Goal: Task Accomplishment & Management: Book appointment/travel/reservation

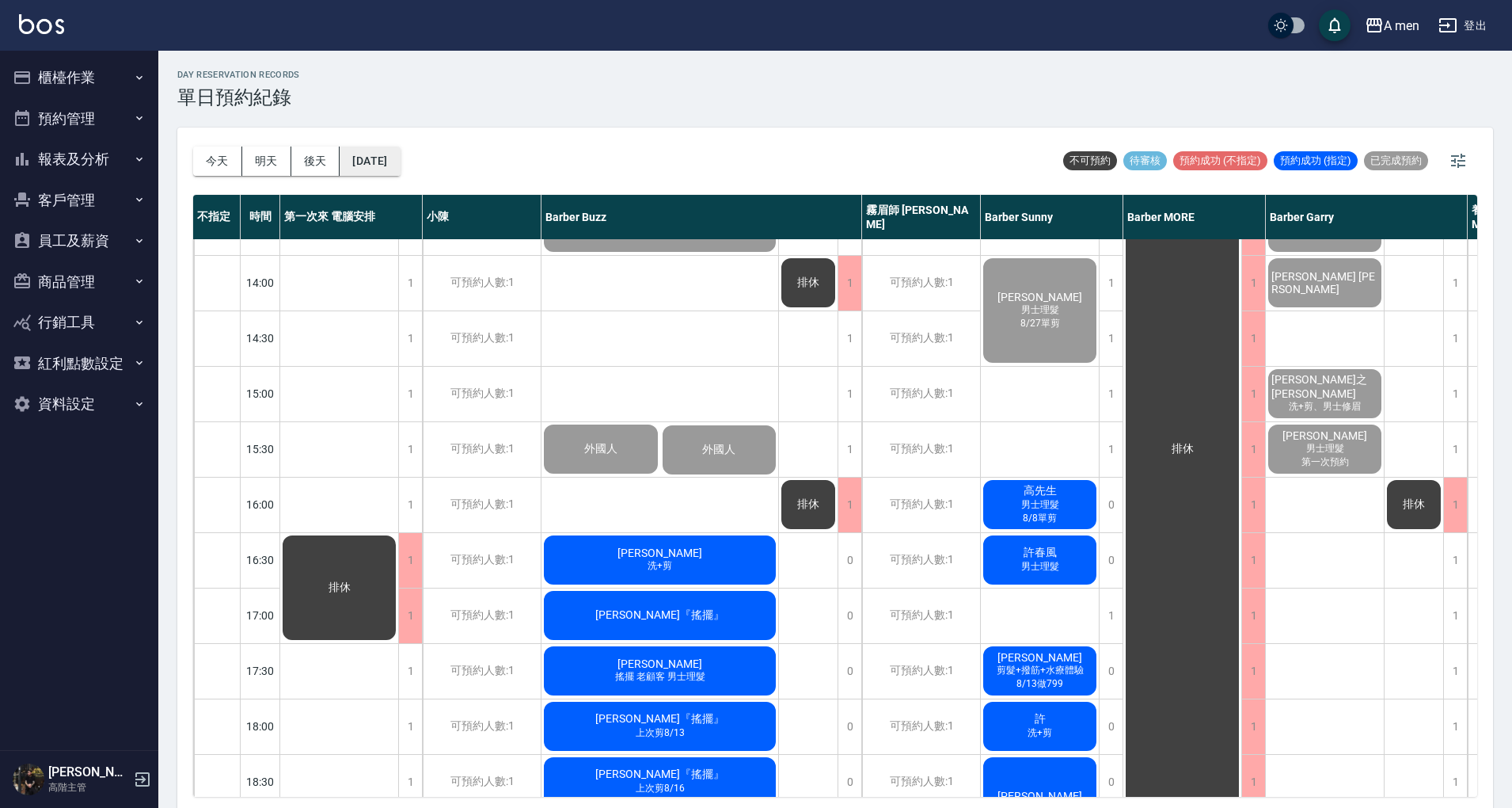
scroll to position [317, 0]
click at [73, 80] on button "櫃檯作業" at bounding box center [80, 77] width 146 height 41
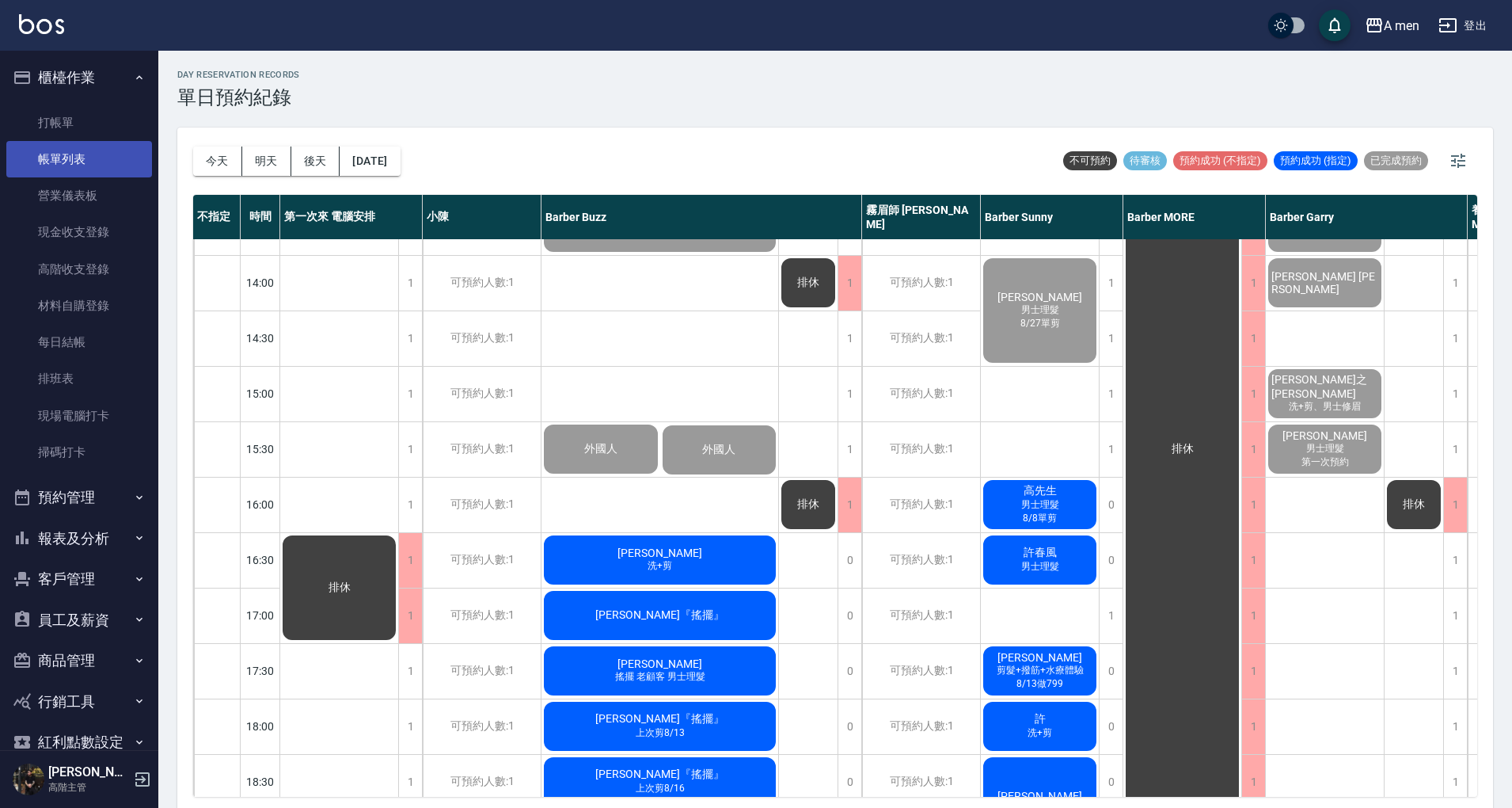
click at [70, 148] on link "帳單列表" at bounding box center [80, 159] width 146 height 36
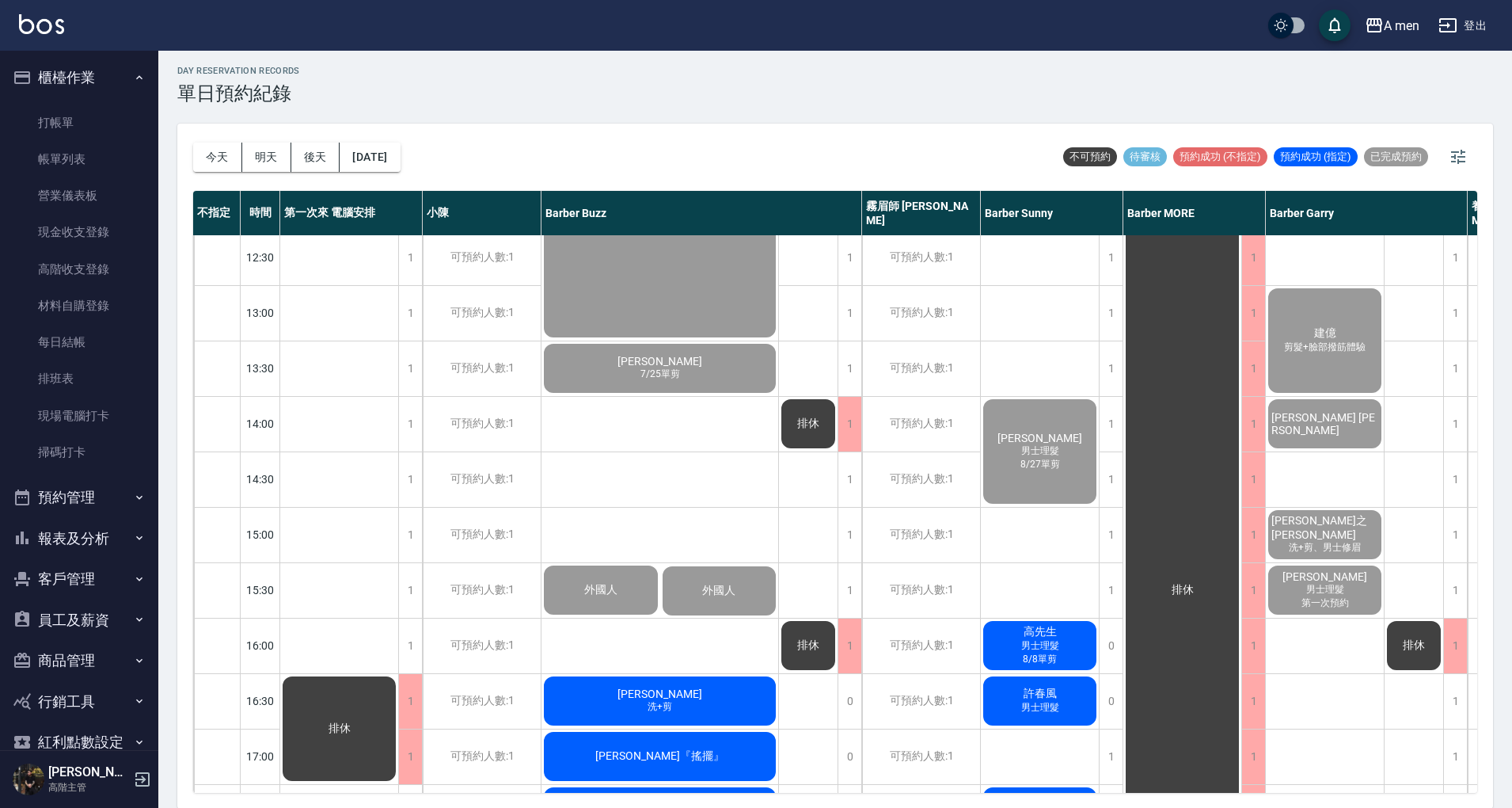
scroll to position [317, 0]
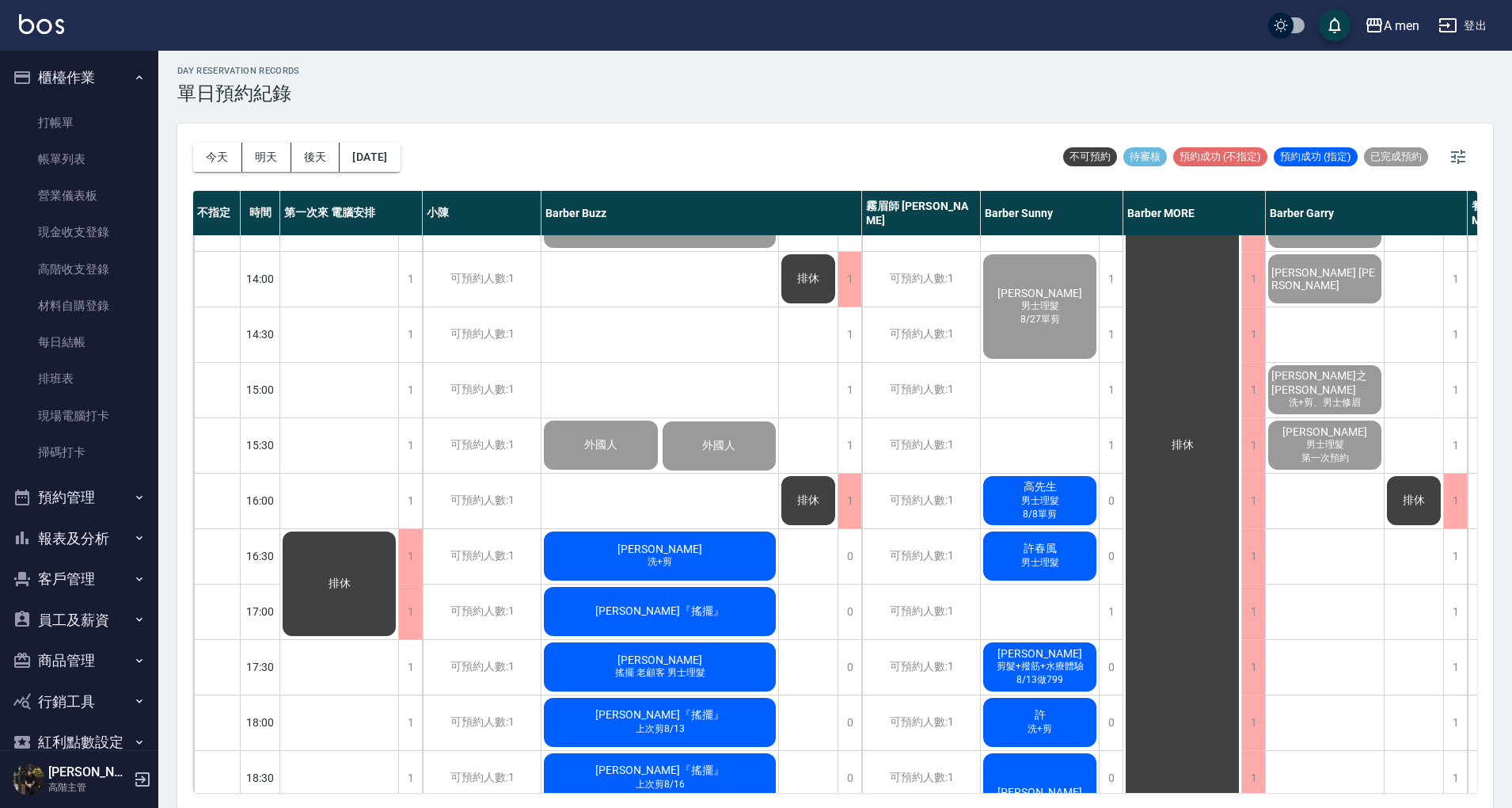
click at [809, 569] on div "排休 排休" at bounding box center [809, 612] width 60 height 1387
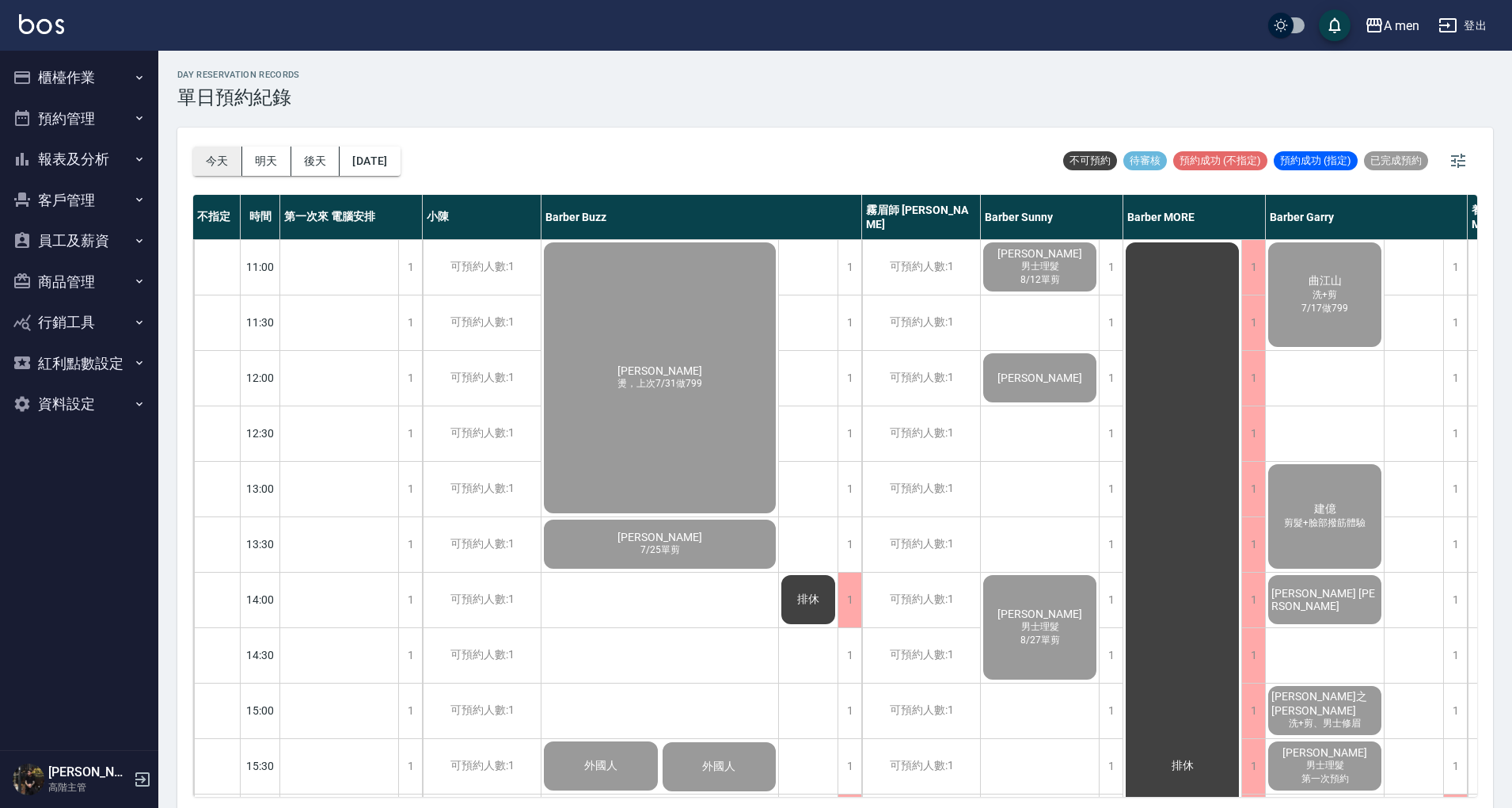
click at [214, 161] on button "今天" at bounding box center [218, 161] width 49 height 29
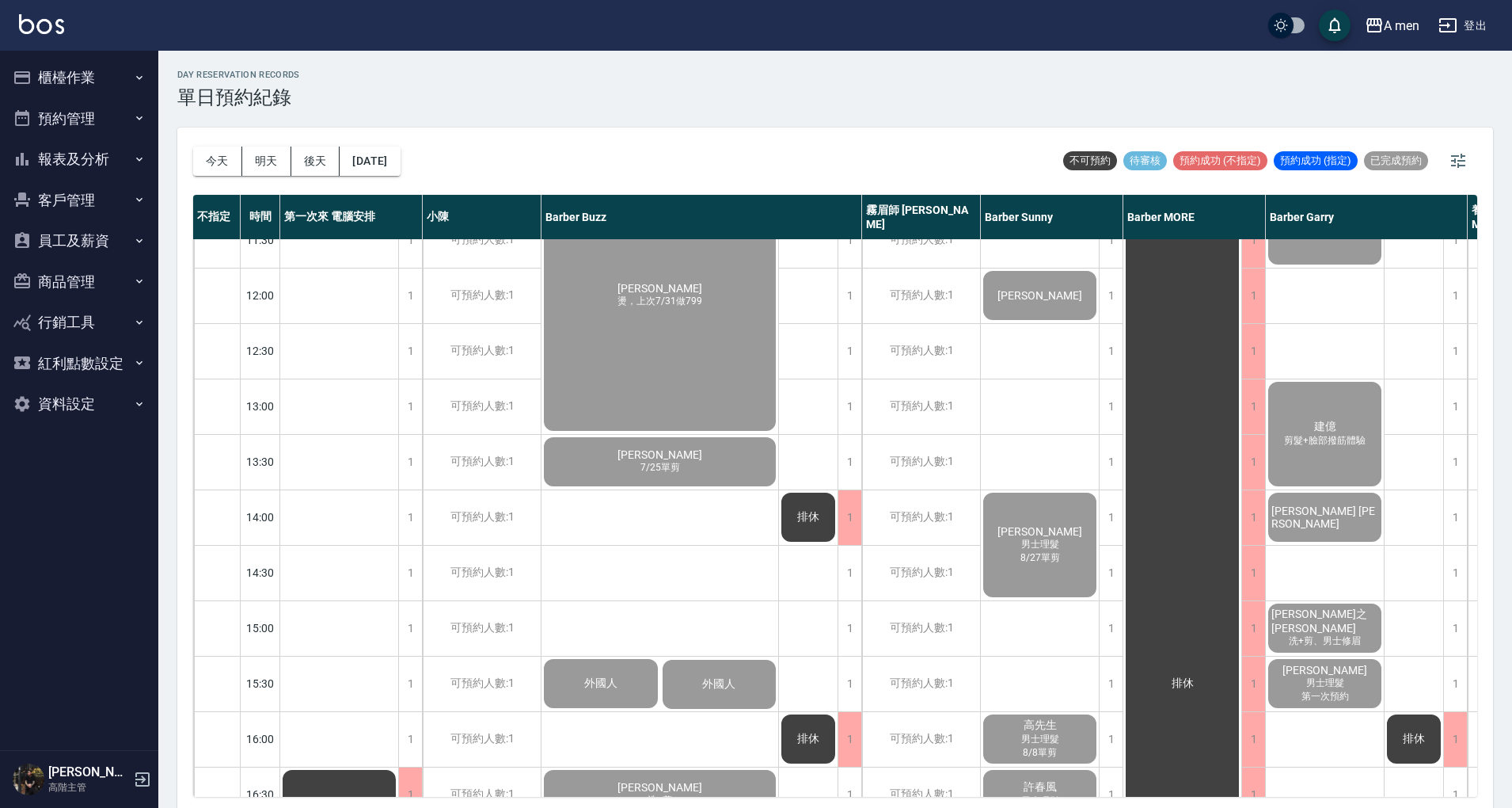
scroll to position [210, 0]
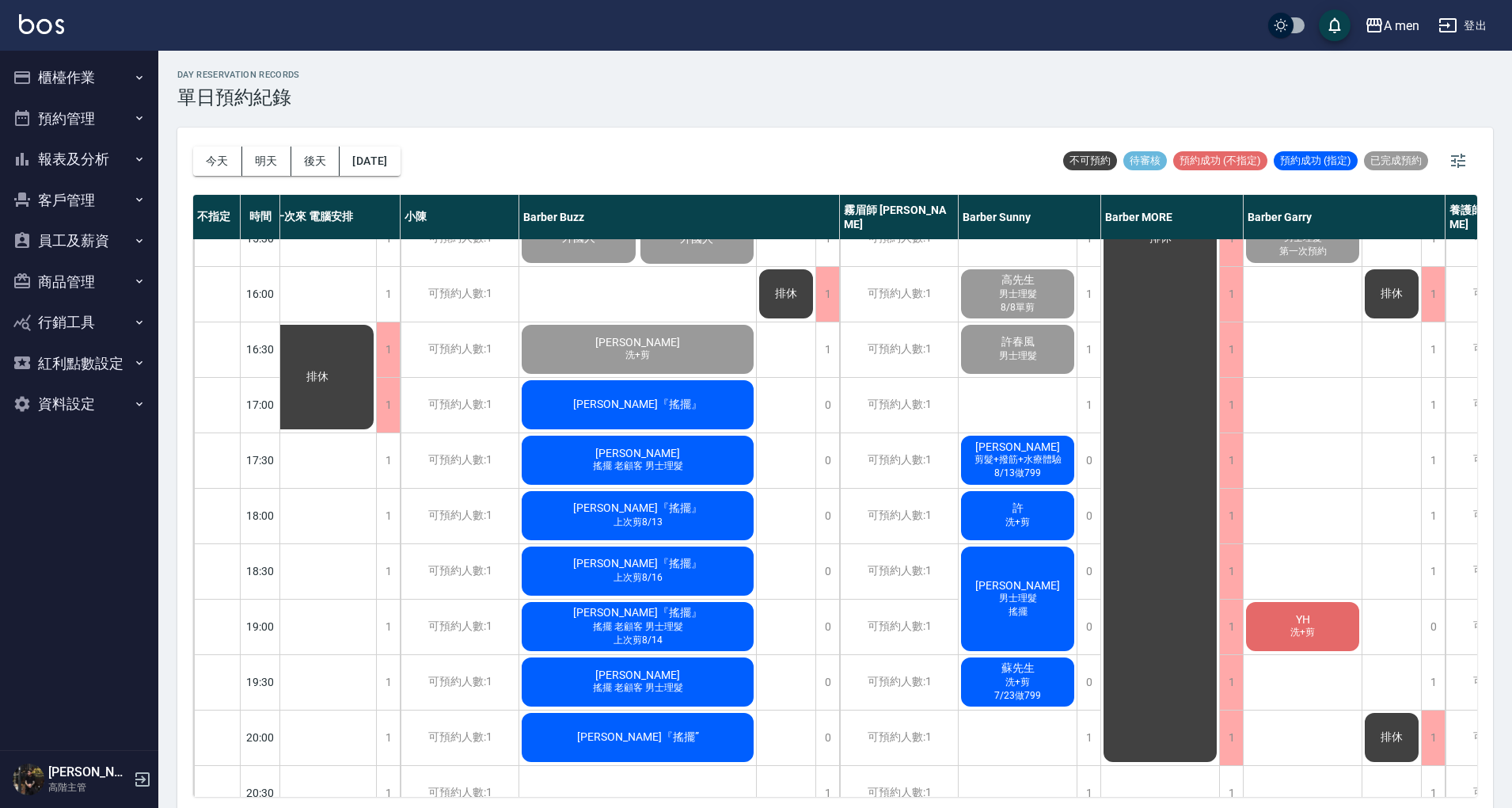
scroll to position [528, 0]
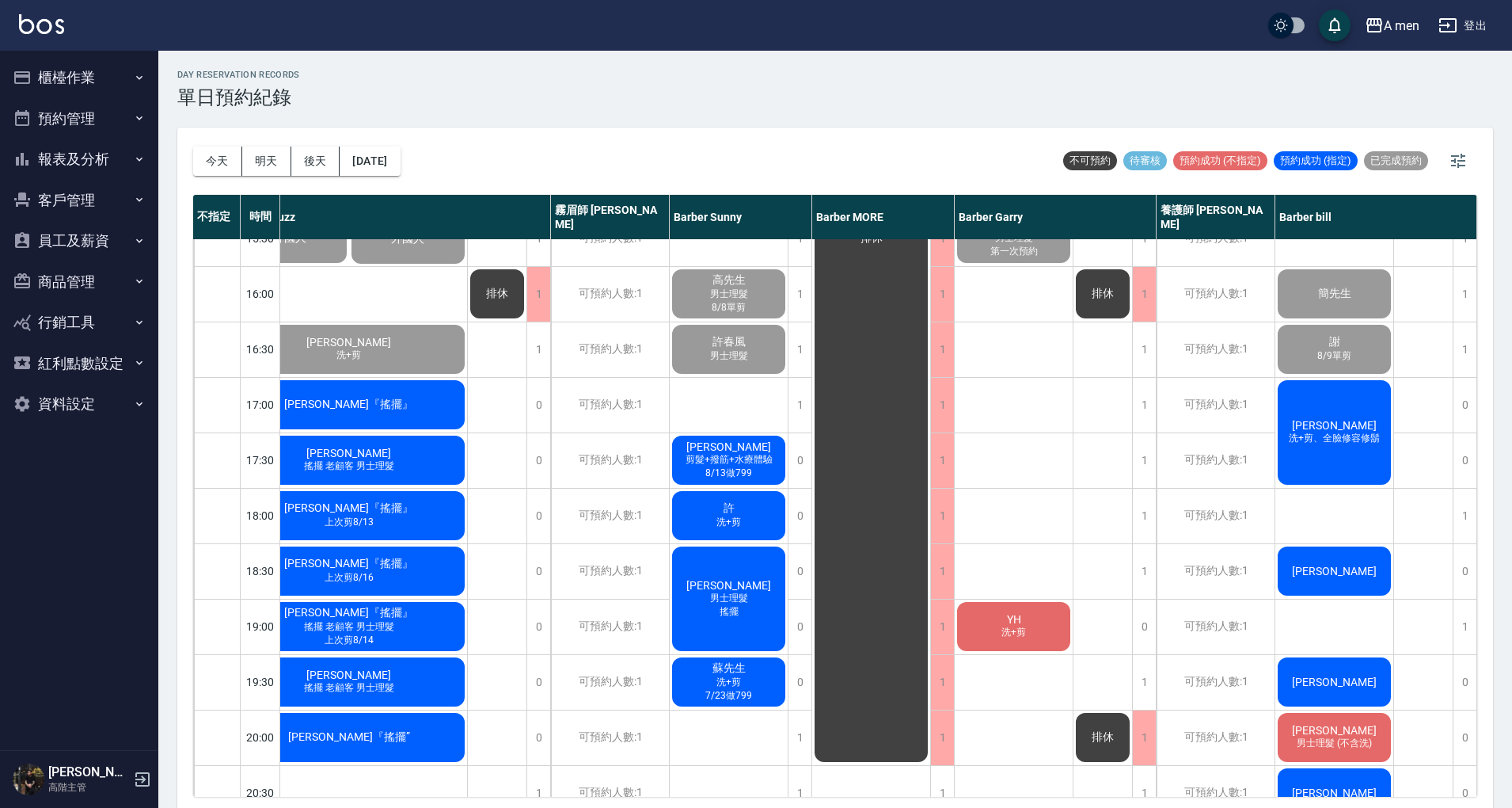
scroll to position [528, 0]
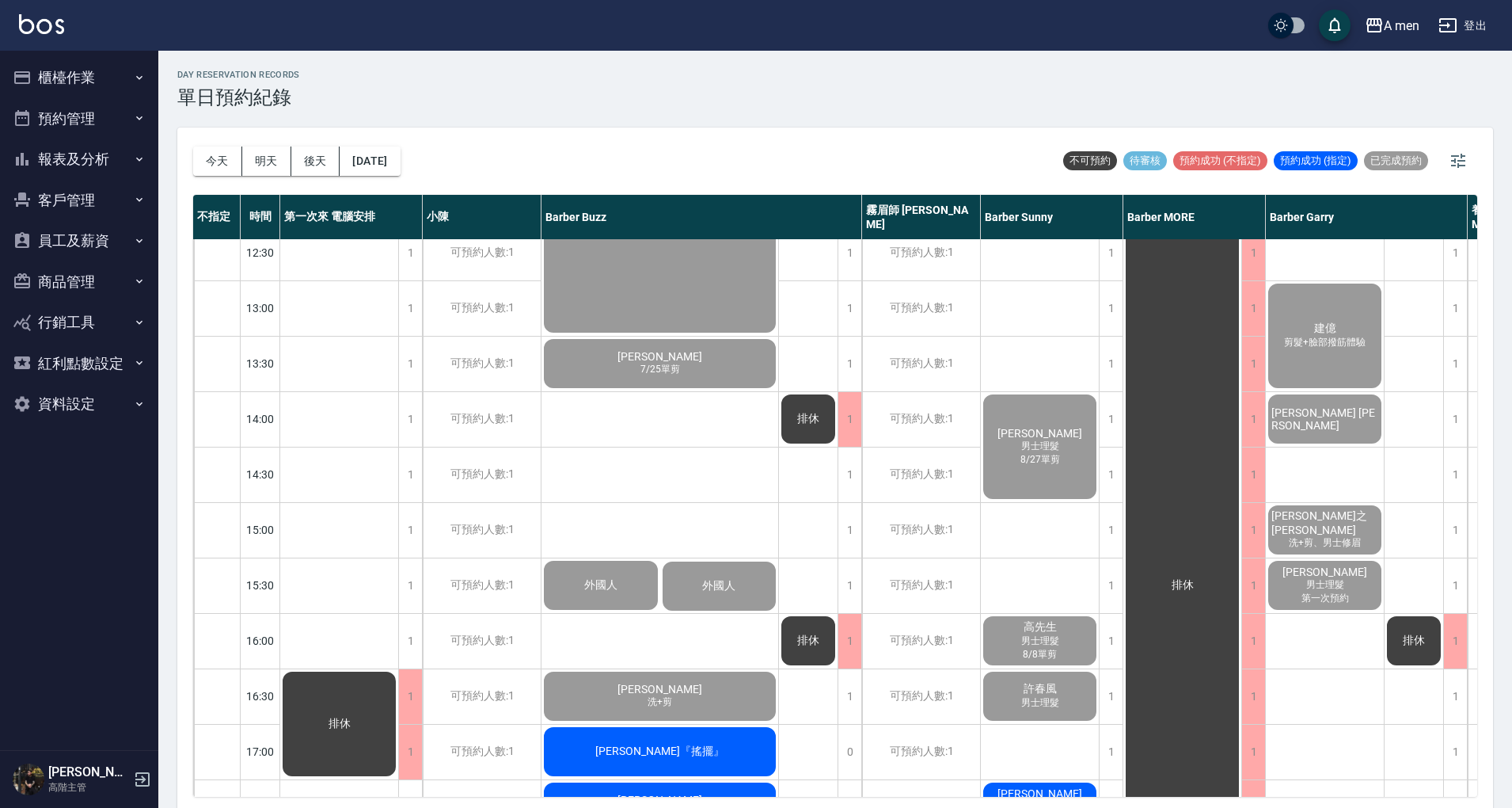
scroll to position [528, 0]
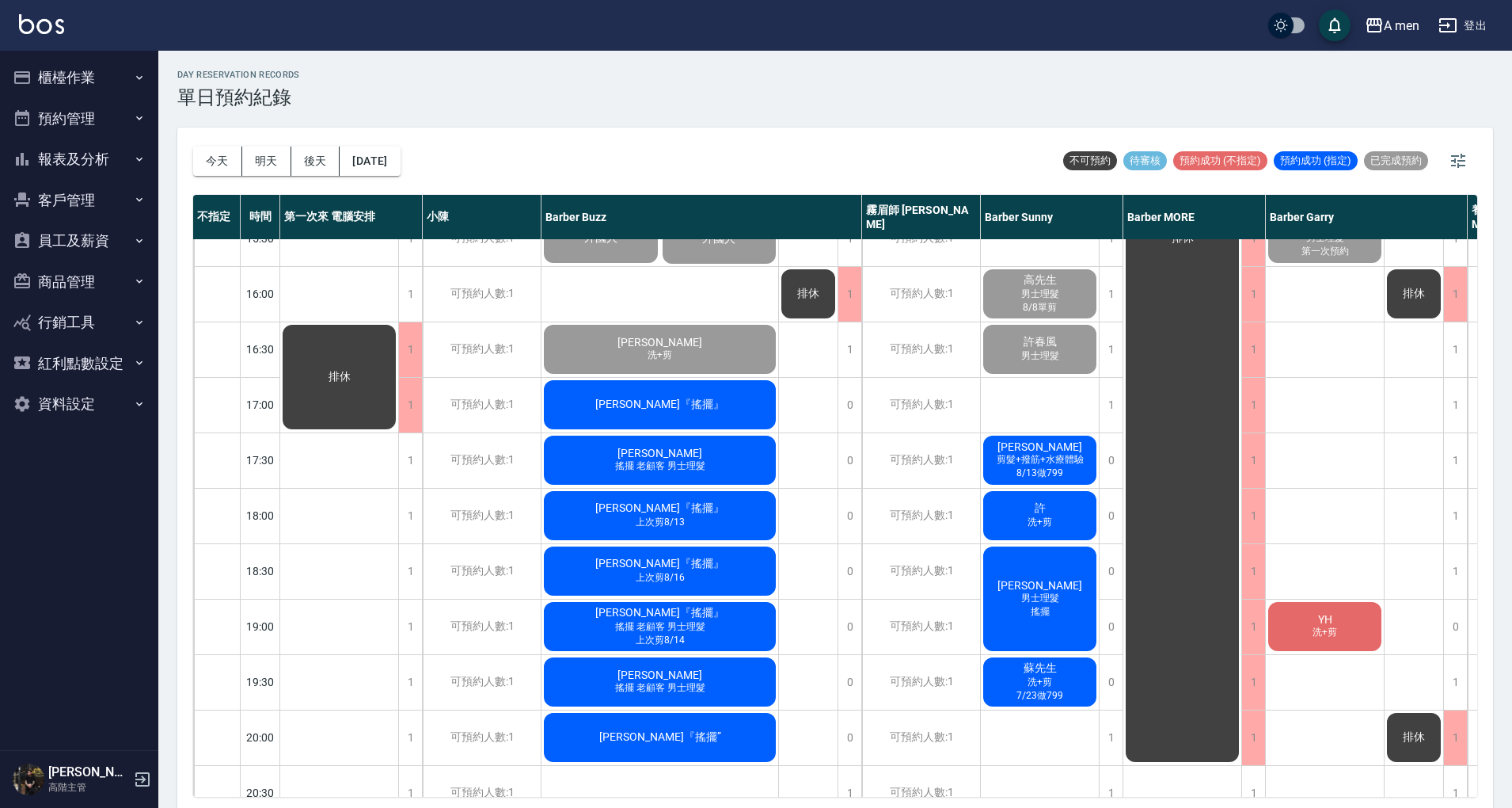
click at [985, 410] on div "[PERSON_NAME] 男士理髮 8/12單剪 [PERSON_NAME]先生 [PERSON_NAME] 男士理髮 8/27單剪 高先生 男士理髮 8/…" at bounding box center [1040, 405] width 118 height 1387
drag, startPoint x: 1074, startPoint y: 71, endPoint x: 1075, endPoint y: 84, distance: 13.0
click at [1074, 74] on div "day Reservation records 單日預約紀錄" at bounding box center [835, 89] width 1316 height 39
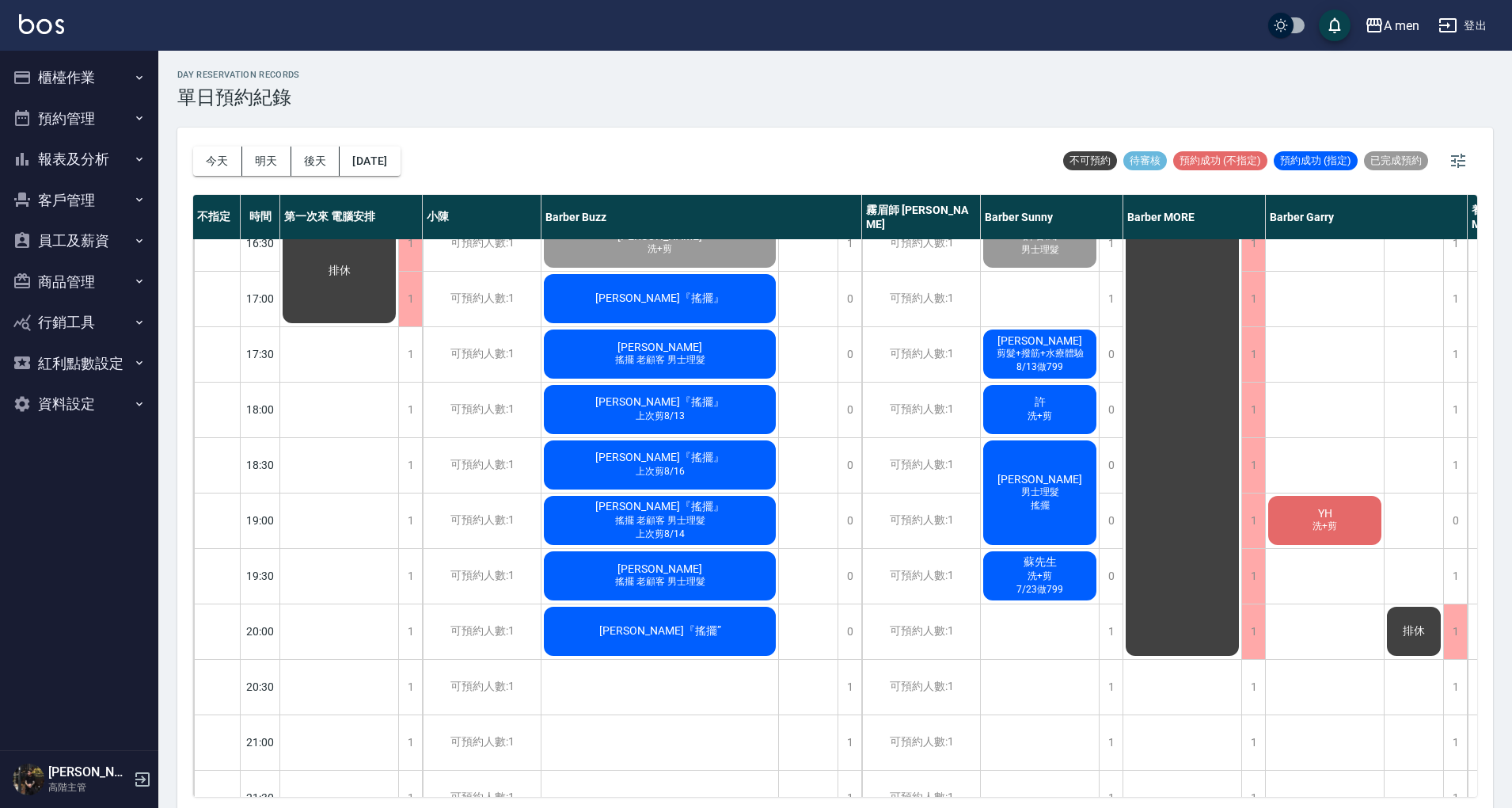
scroll to position [528, 0]
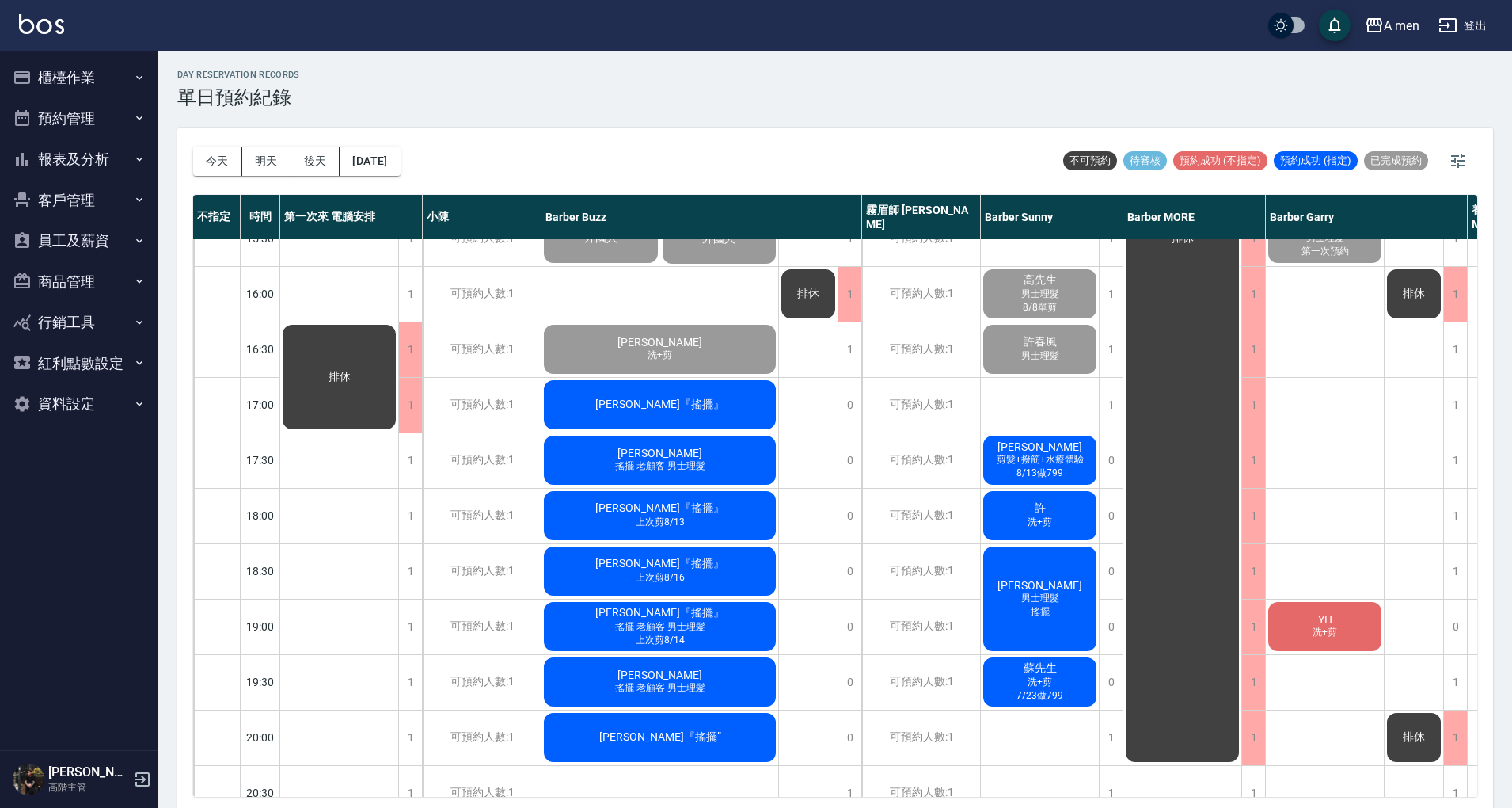
click at [682, 468] on span "搖擺 老顧客 男士理髮" at bounding box center [661, 466] width 97 height 13
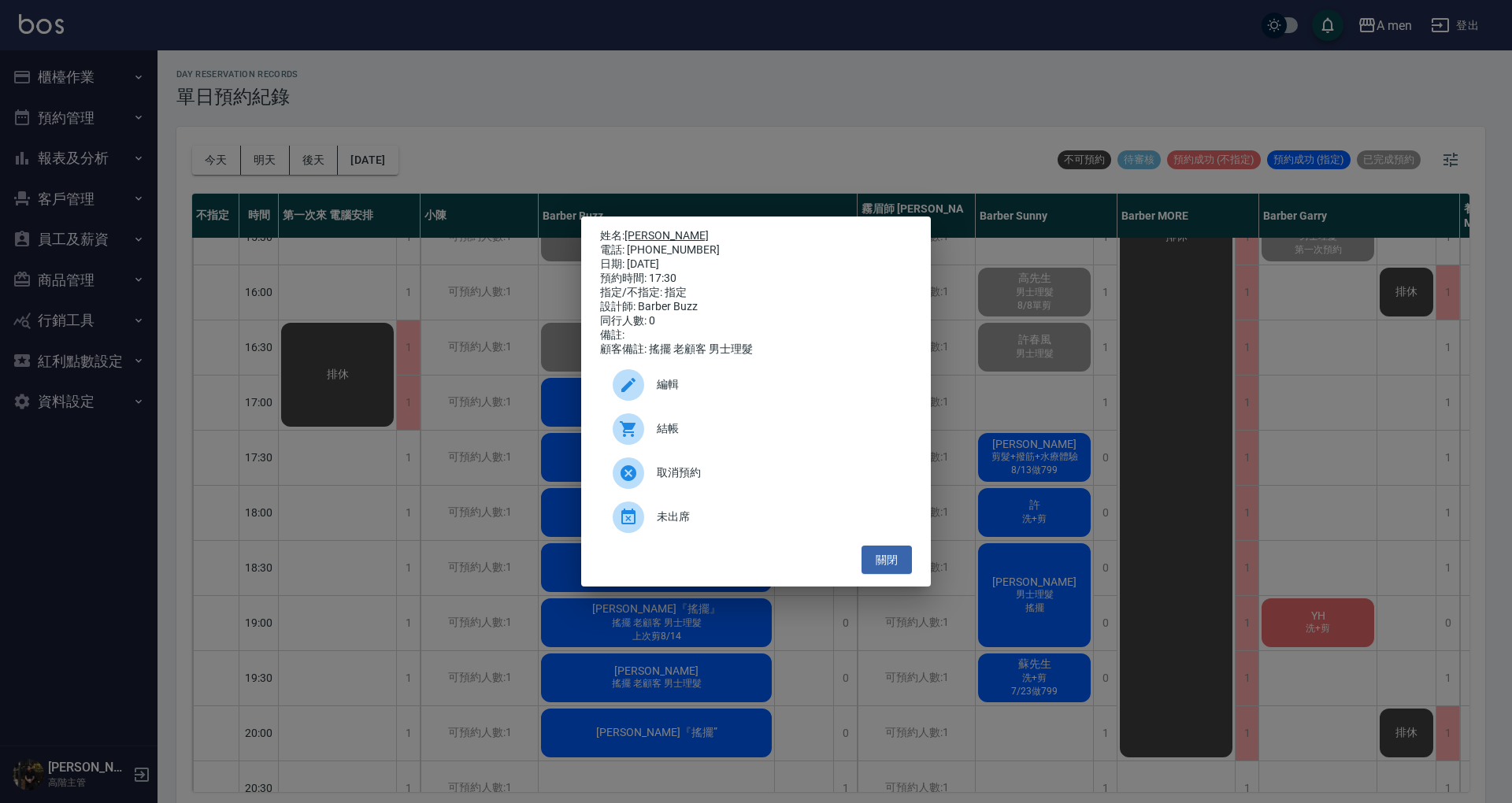
click at [639, 233] on link "[PERSON_NAME]" at bounding box center [666, 234] width 84 height 12
click at [876, 554] on button "關閉" at bounding box center [887, 560] width 51 height 29
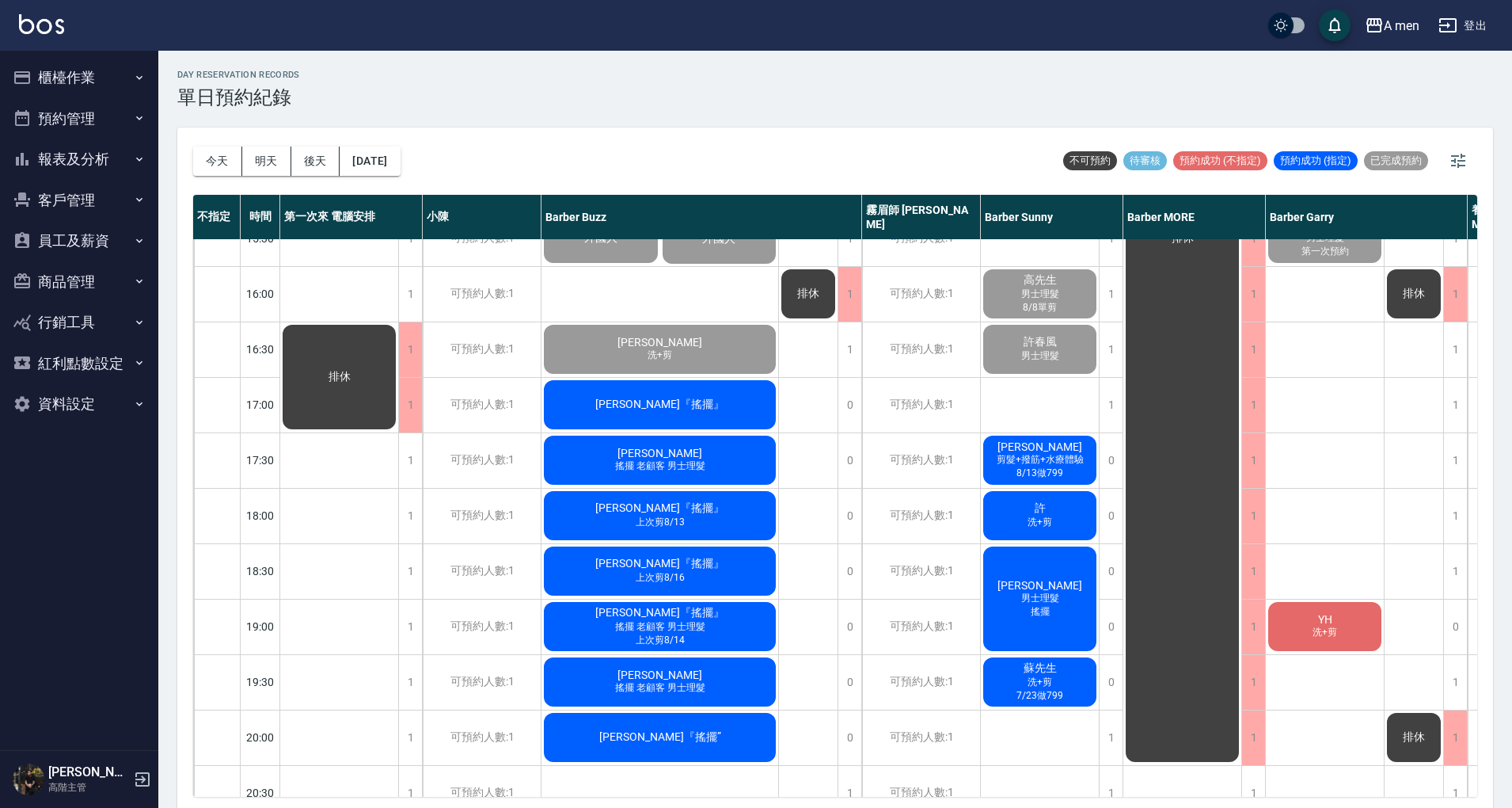
click at [1048, 512] on div "許 洗+剪" at bounding box center [1040, 515] width 118 height 54
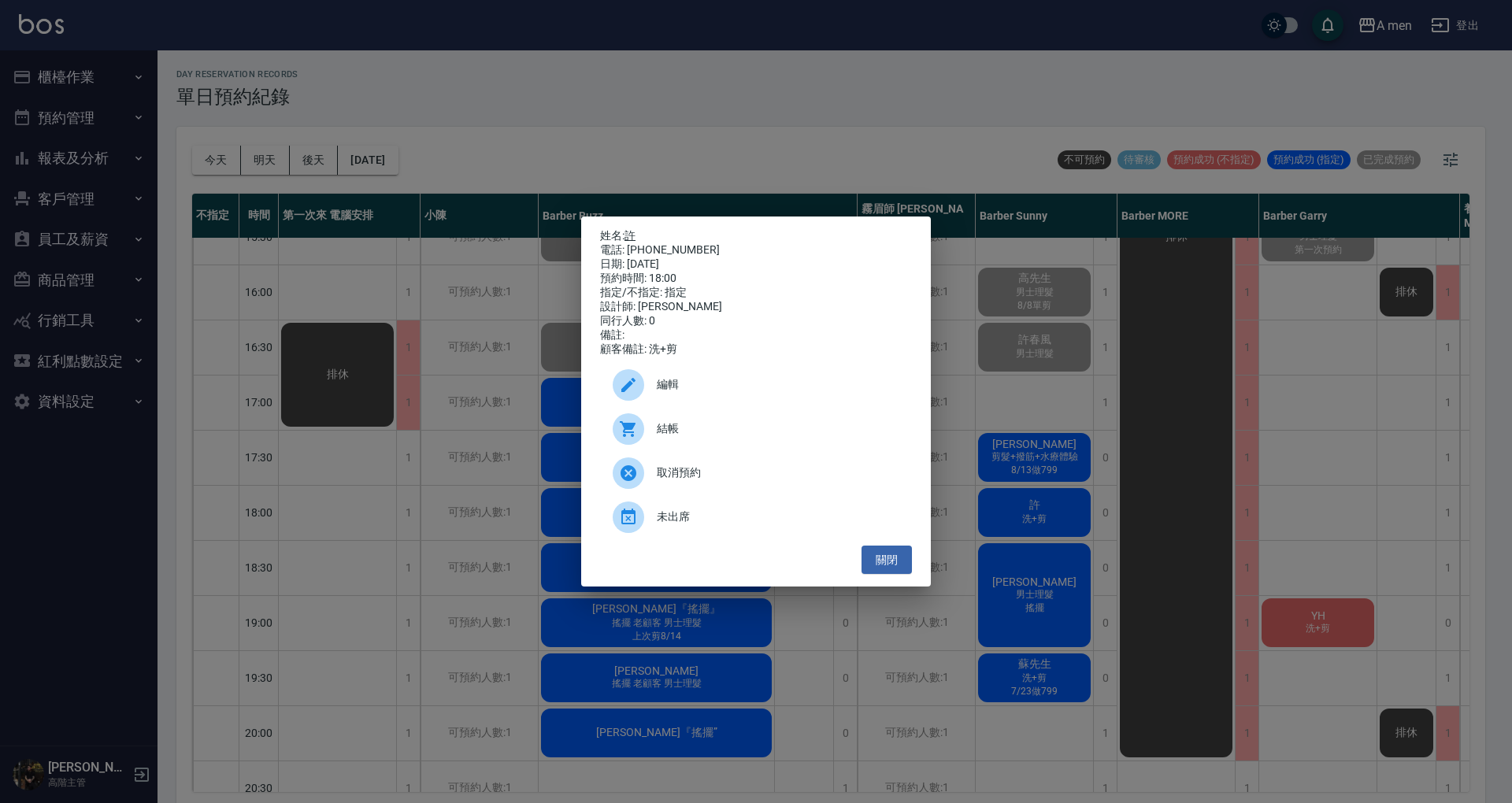
click at [632, 229] on link "許" at bounding box center [630, 234] width 11 height 12
click at [893, 575] on button "關閉" at bounding box center [887, 560] width 51 height 29
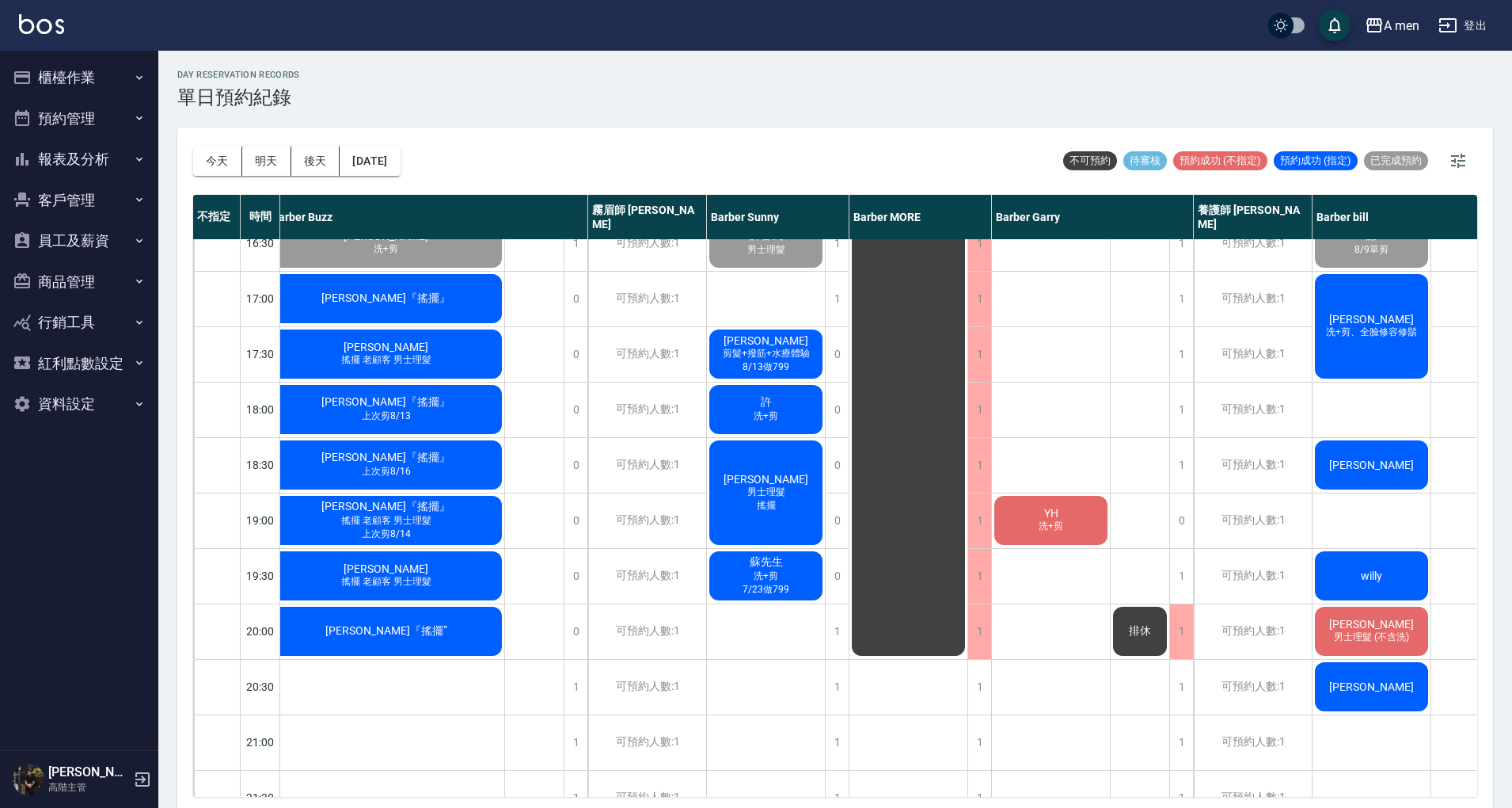
scroll to position [634, 319]
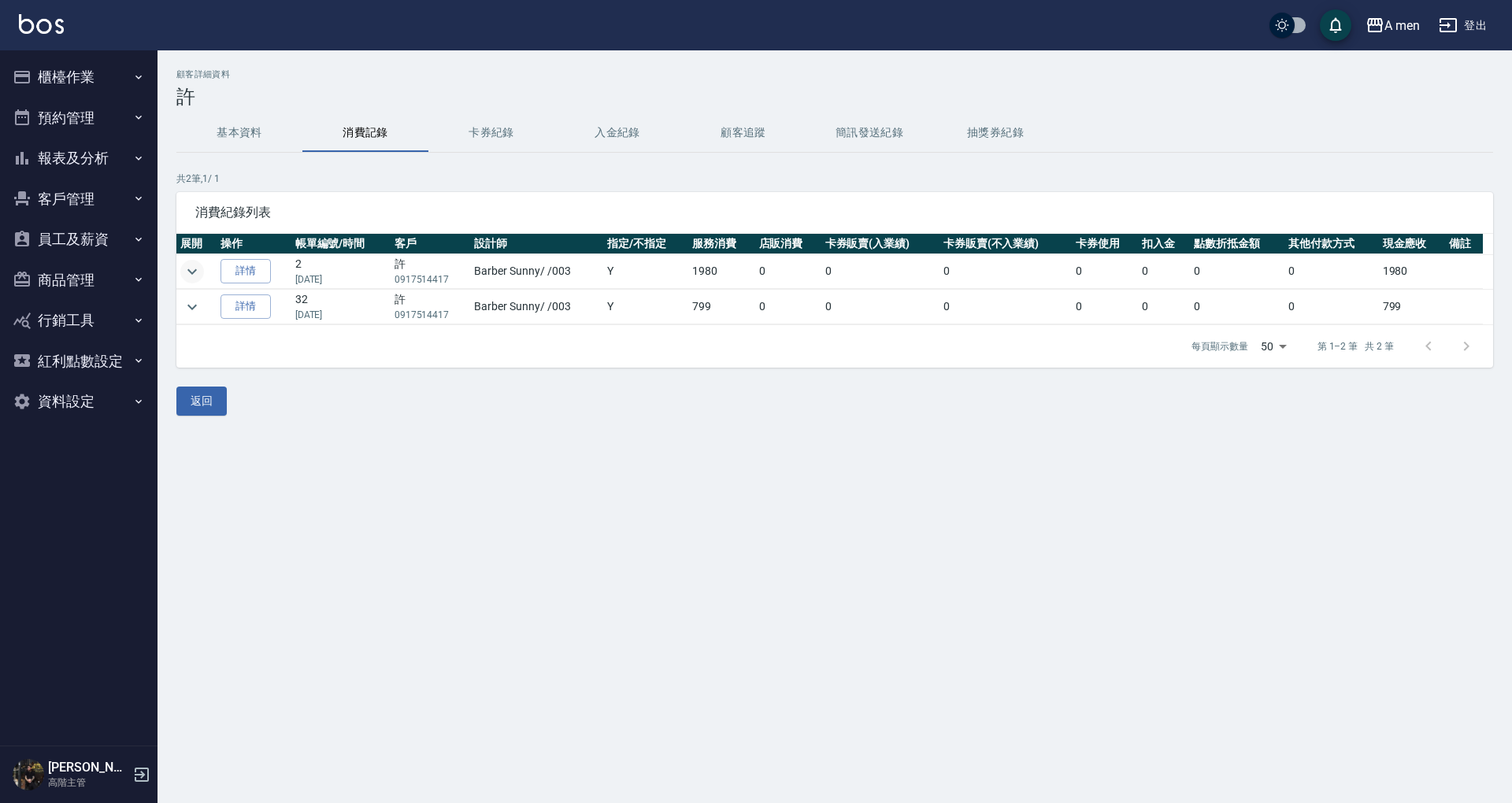
click at [195, 264] on icon "expand row" at bounding box center [192, 272] width 19 height 19
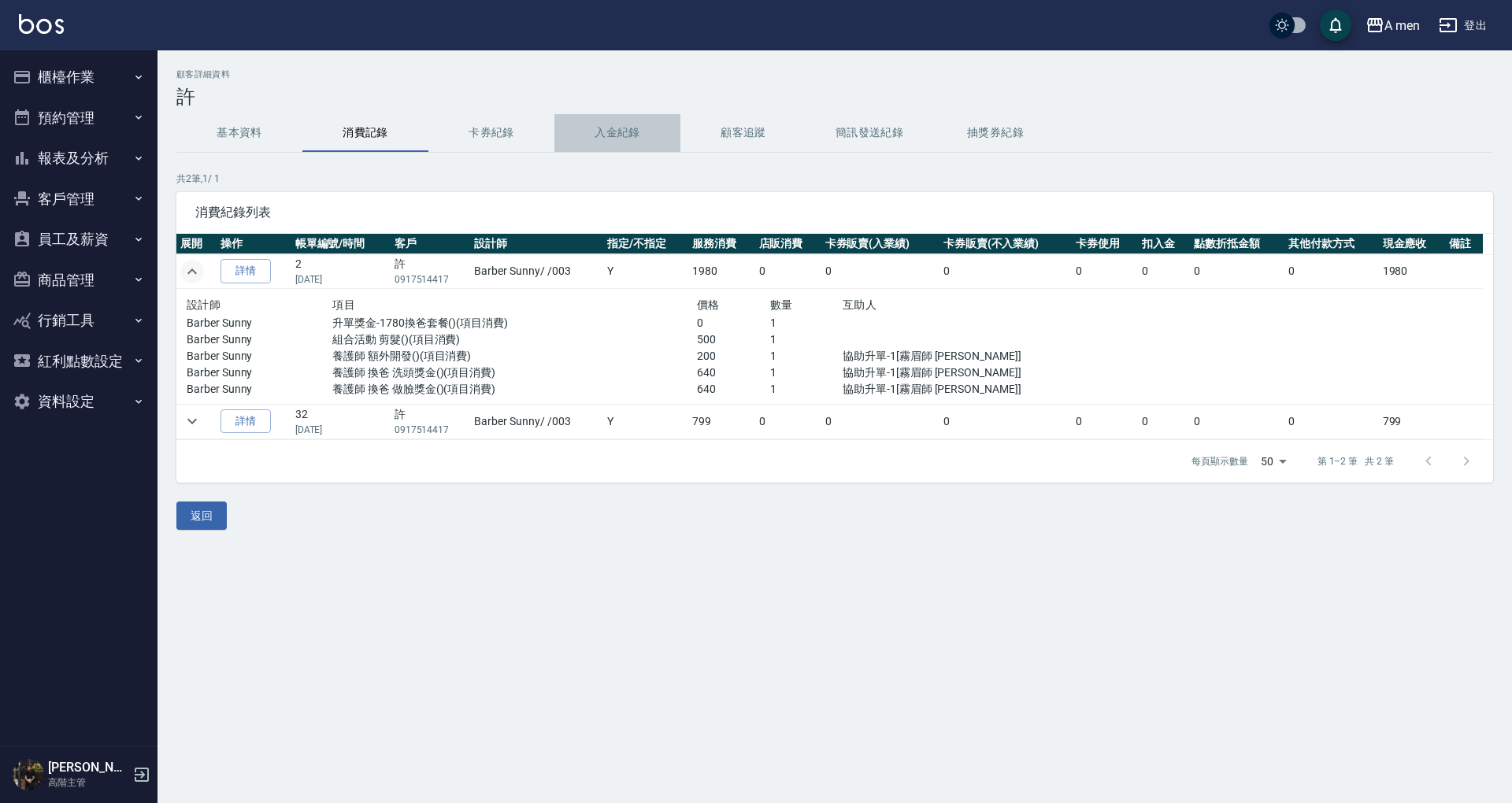
drag, startPoint x: 589, startPoint y: 129, endPoint x: 589, endPoint y: 137, distance: 8.0
click at [590, 136] on button "入金紀錄" at bounding box center [618, 133] width 126 height 38
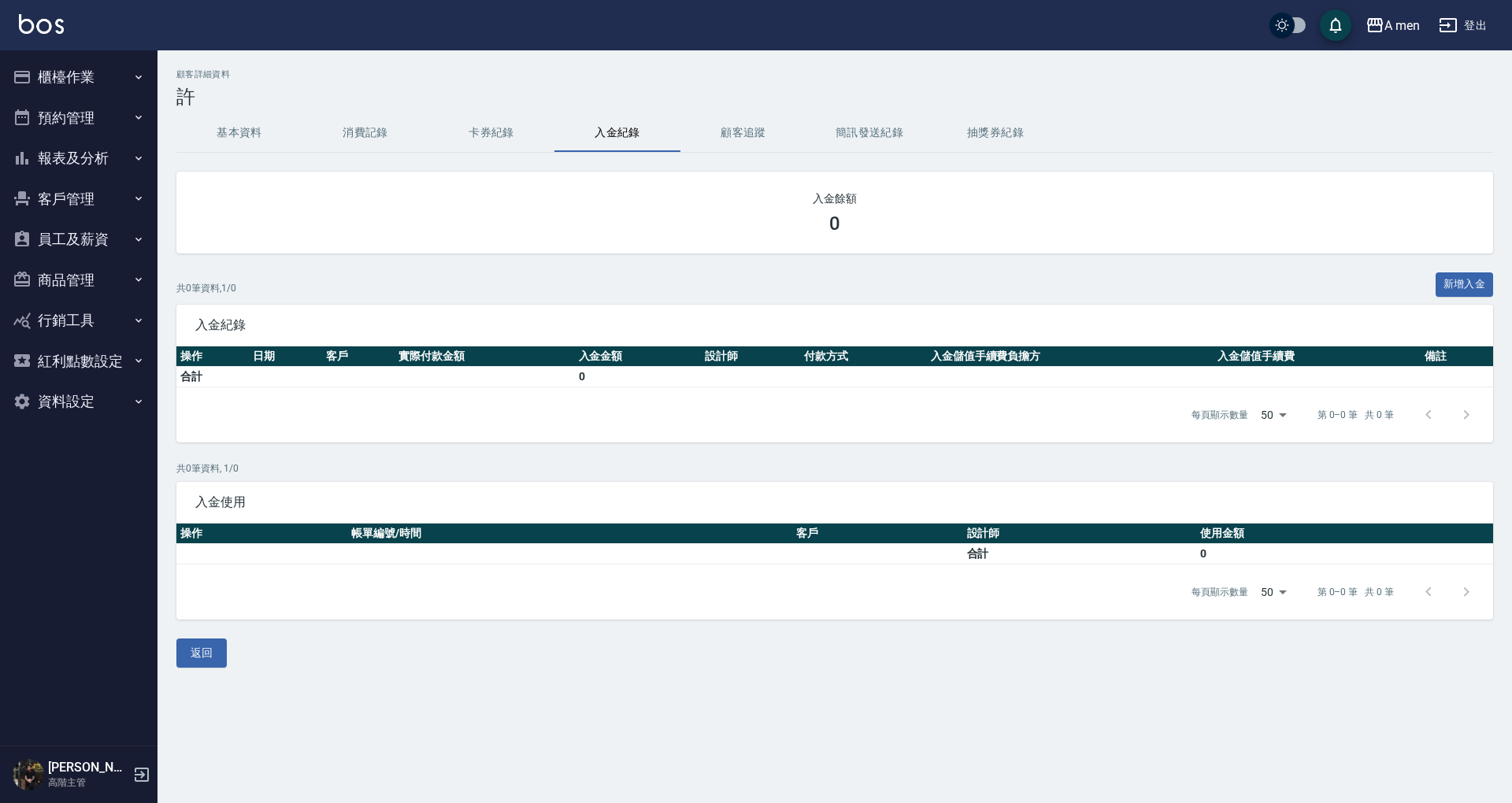
click at [341, 129] on button "消費記錄" at bounding box center [365, 133] width 126 height 38
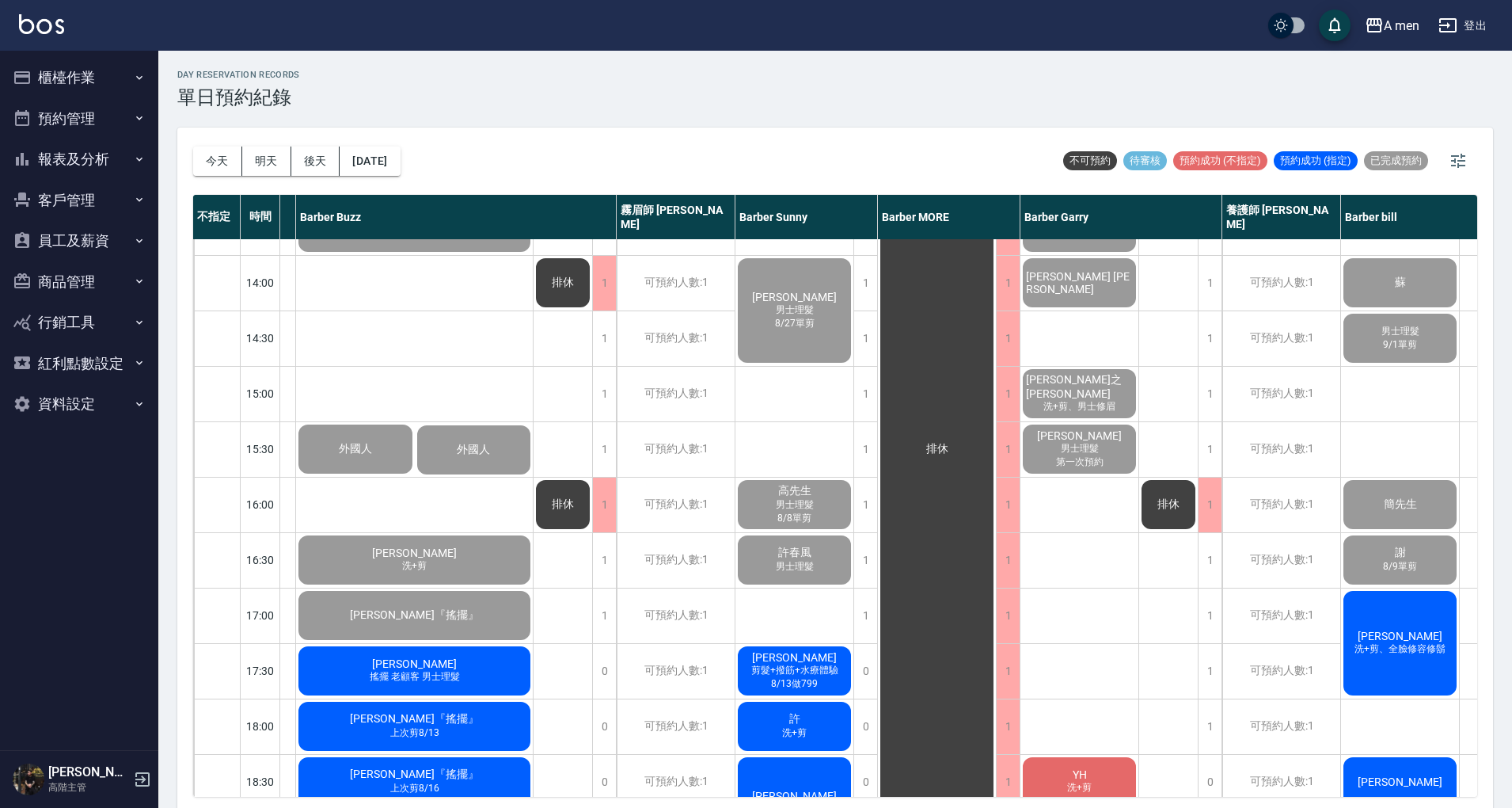
scroll to position [528, 245]
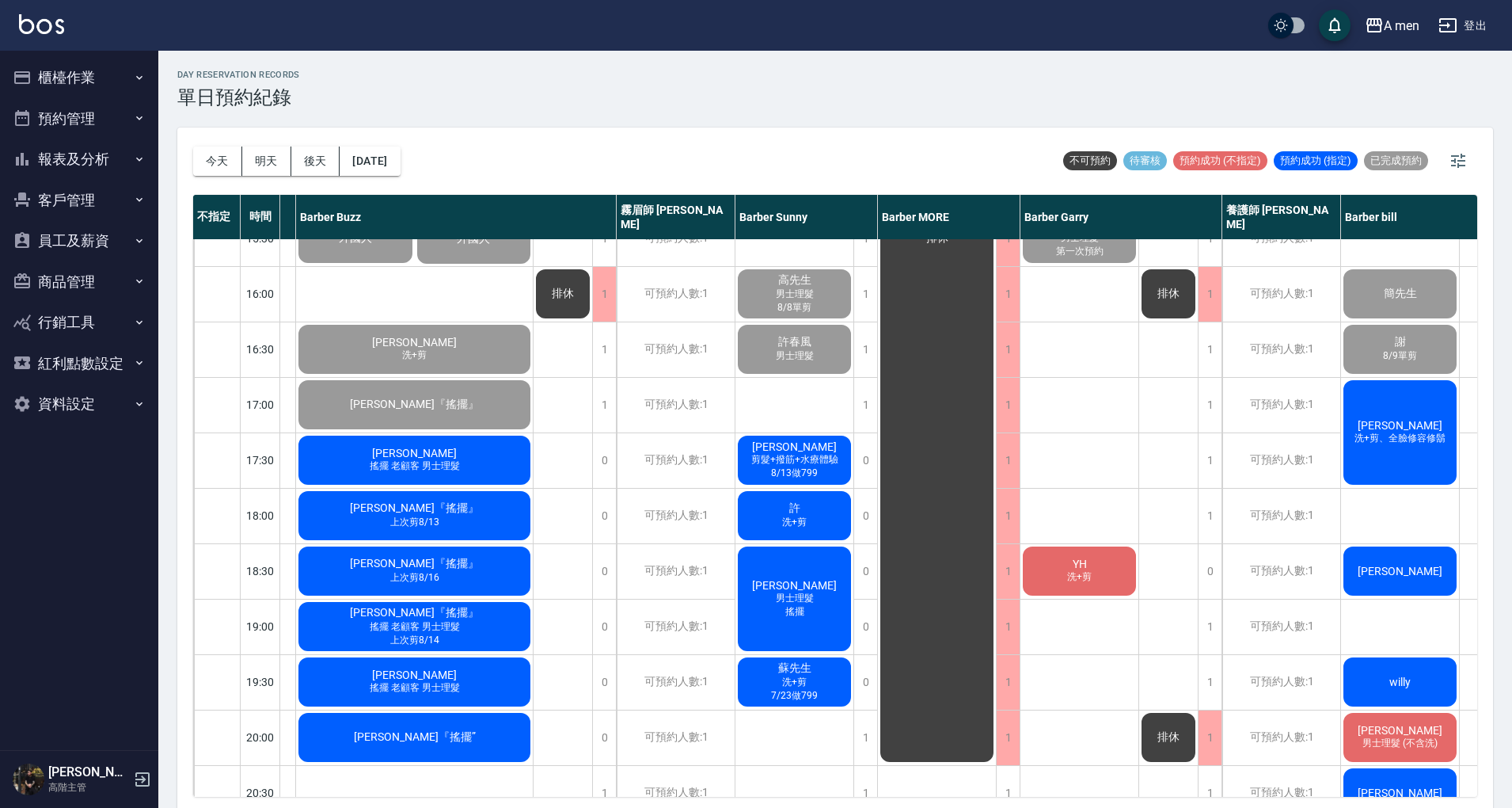
click at [108, 84] on button "櫃檯作業" at bounding box center [80, 77] width 146 height 41
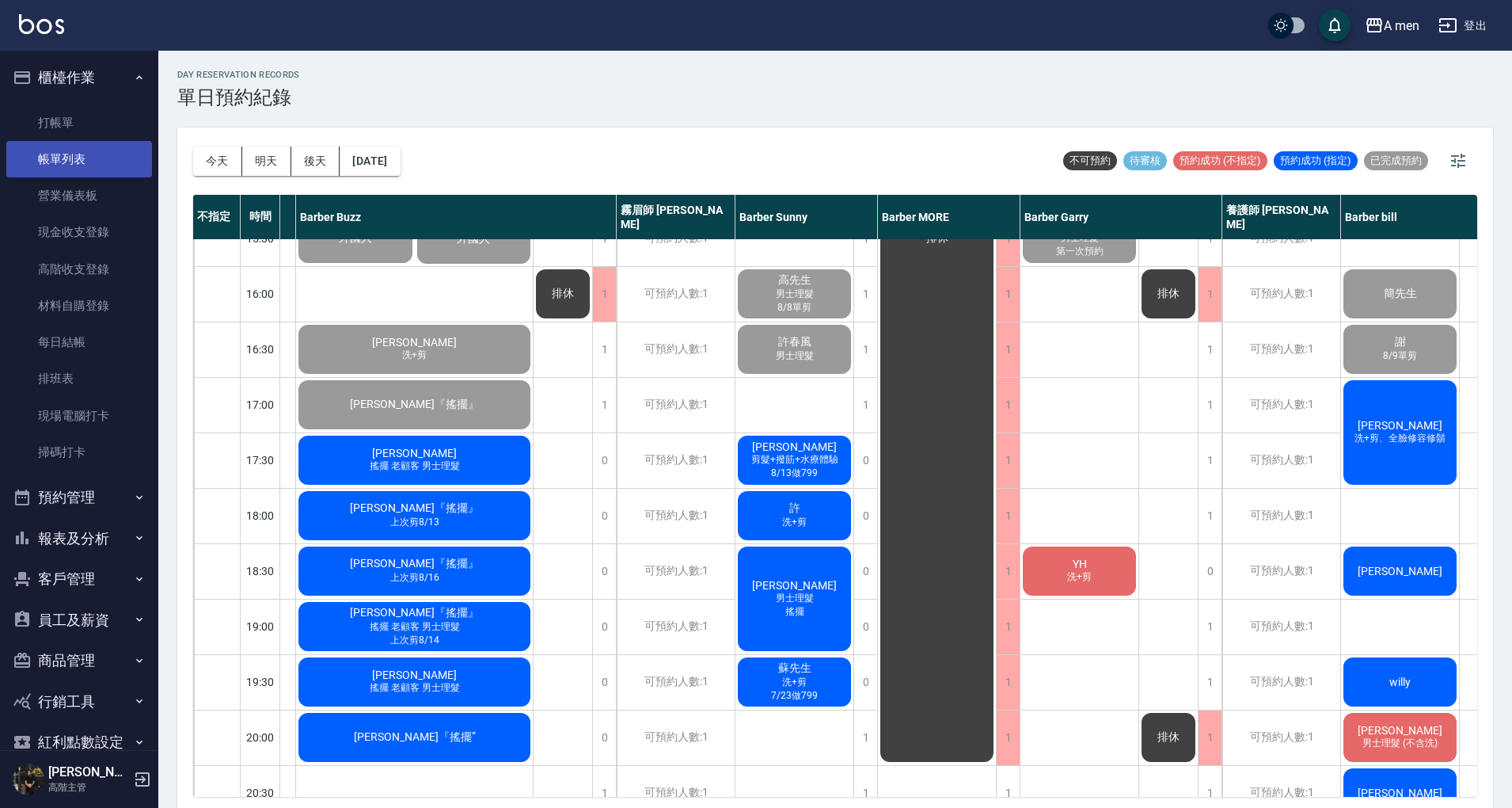
click at [101, 170] on link "帳單列表" at bounding box center [80, 159] width 146 height 36
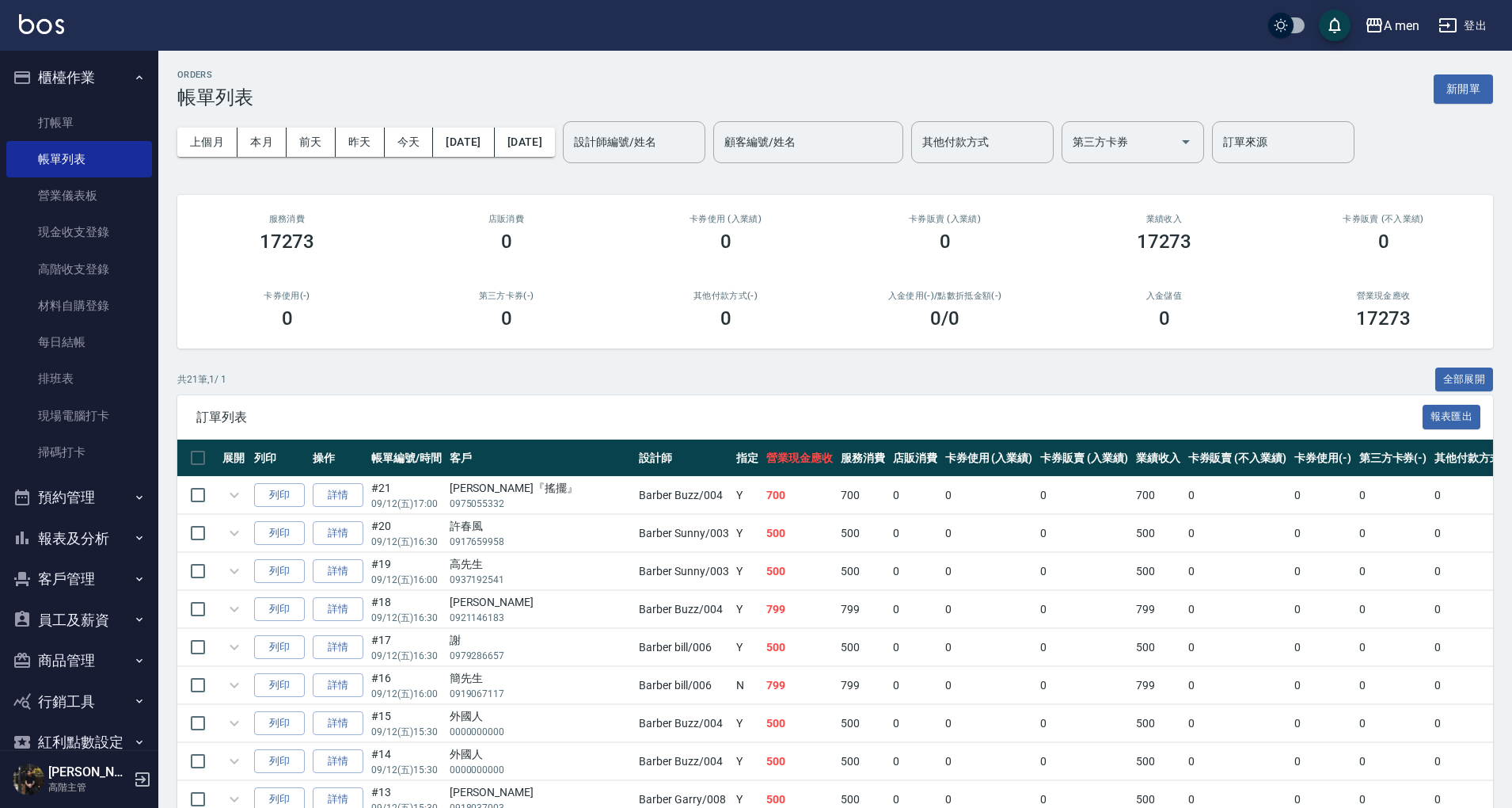
click at [397, 151] on button "今天" at bounding box center [409, 142] width 49 height 29
drag, startPoint x: 114, startPoint y: 496, endPoint x: 116, endPoint y: 507, distance: 11.2
click at [116, 497] on button "預約管理" at bounding box center [80, 496] width 146 height 41
click at [104, 564] on link "單日預約紀錄" at bounding box center [80, 579] width 146 height 36
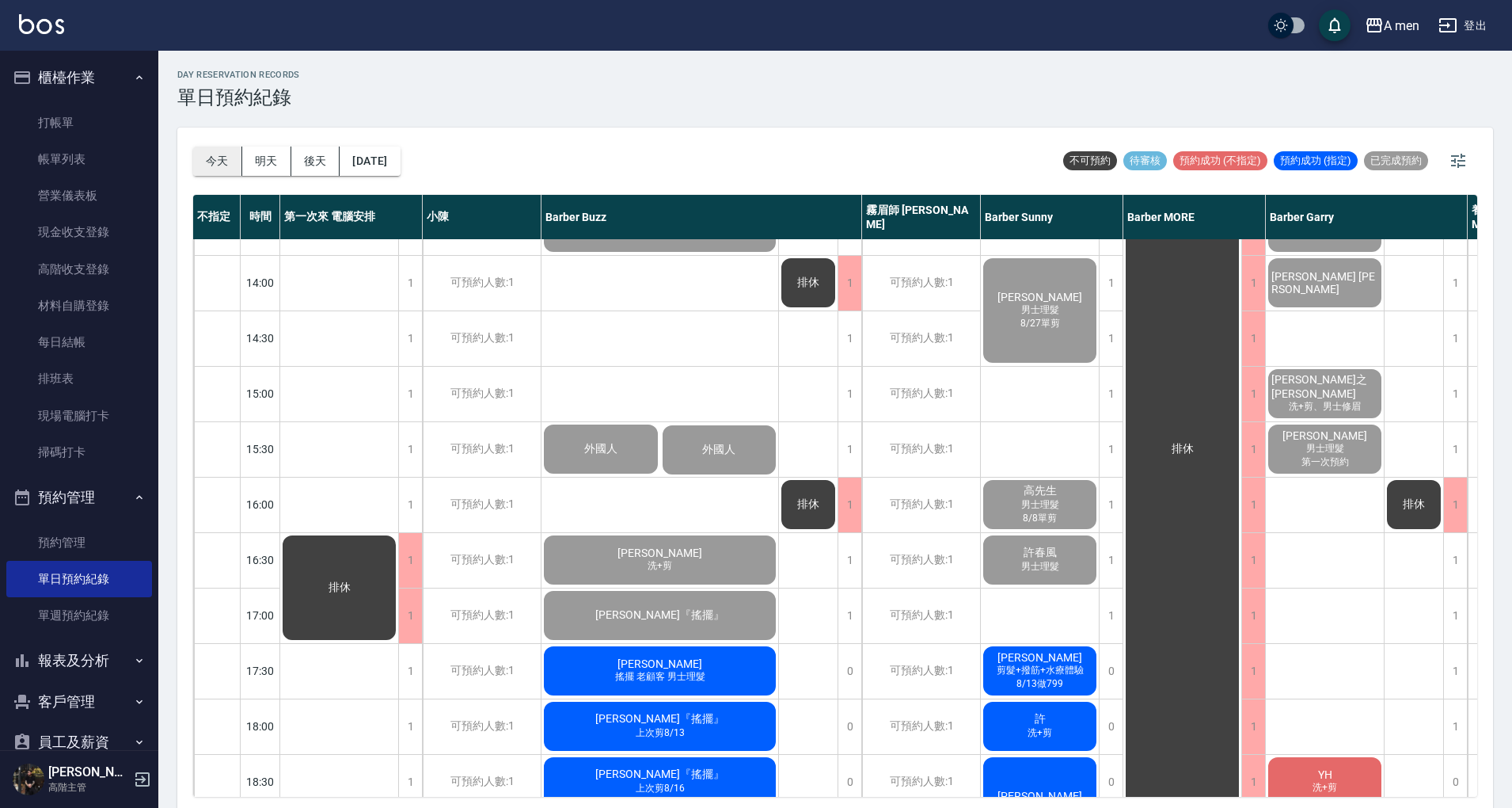
click at [226, 165] on button "今天" at bounding box center [218, 161] width 49 height 29
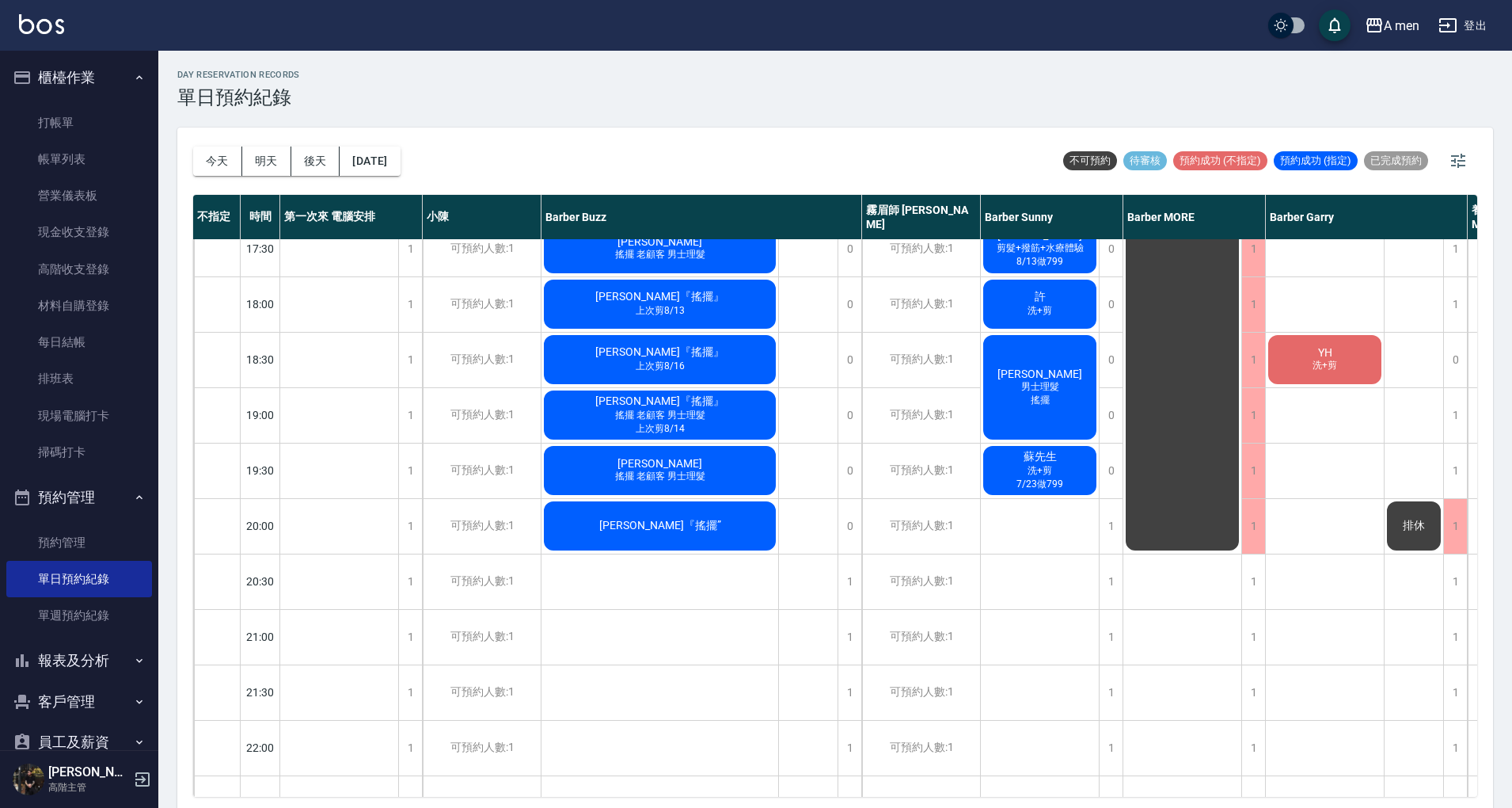
scroll to position [634, 0]
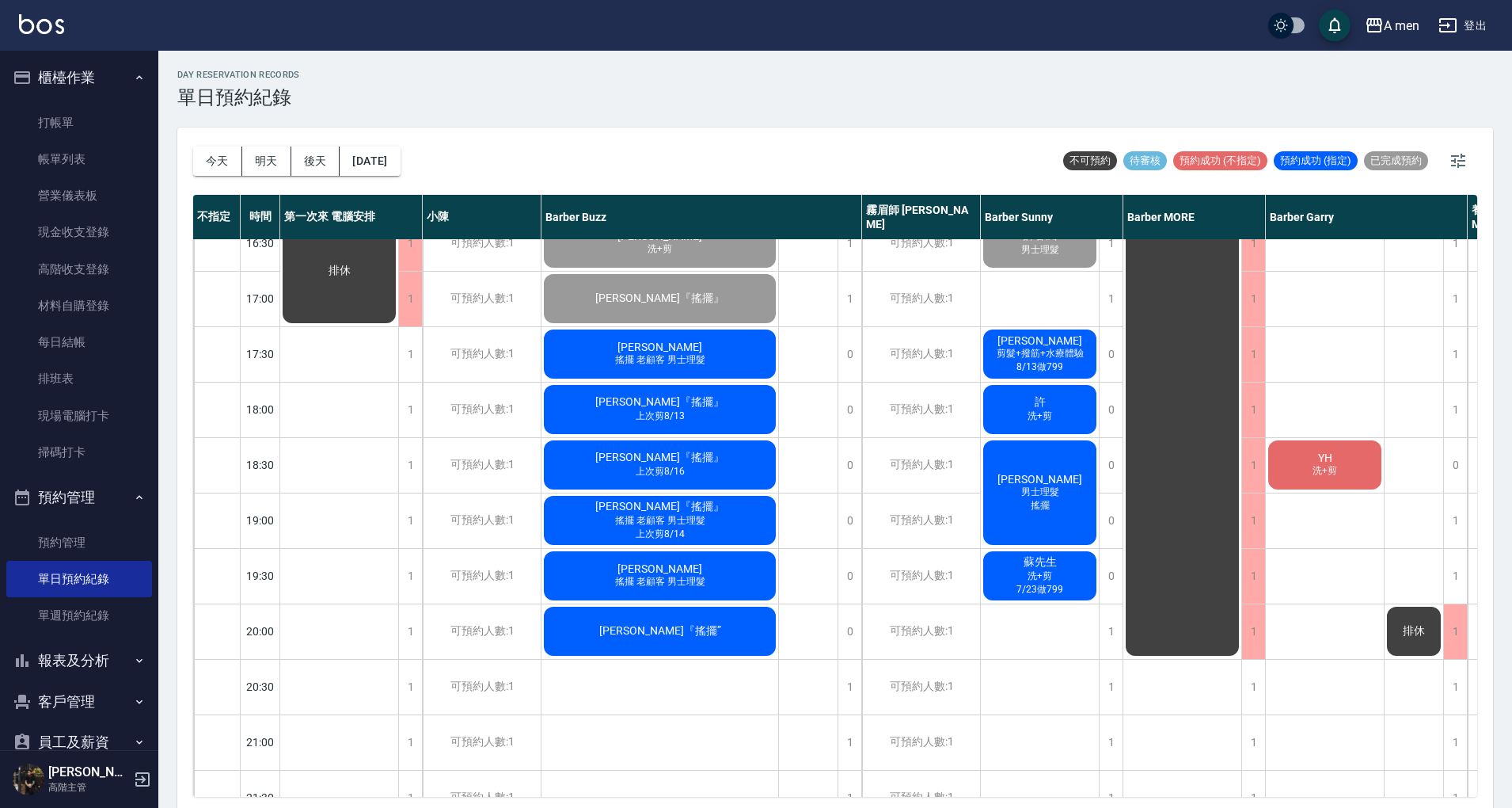
drag, startPoint x: 781, startPoint y: 128, endPoint x: 774, endPoint y: 135, distance: 9.9
click at [781, 130] on div "今天 明天 後天 2025/09/12 不可預約 待審核 預約成功 (不指定) 預約成功 (指定) 已完成預約" at bounding box center [835, 161] width 1285 height 67
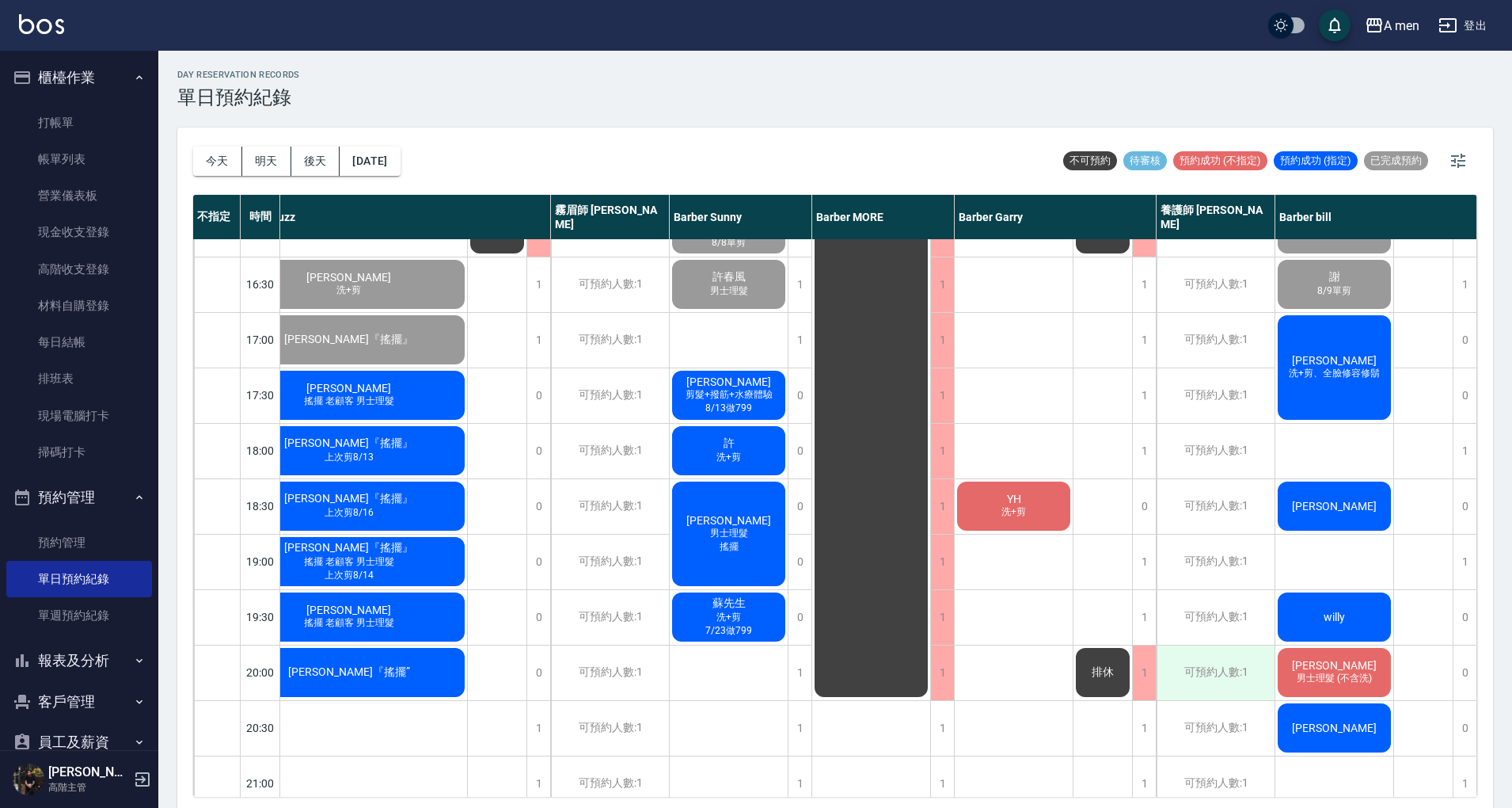
scroll to position [634, 319]
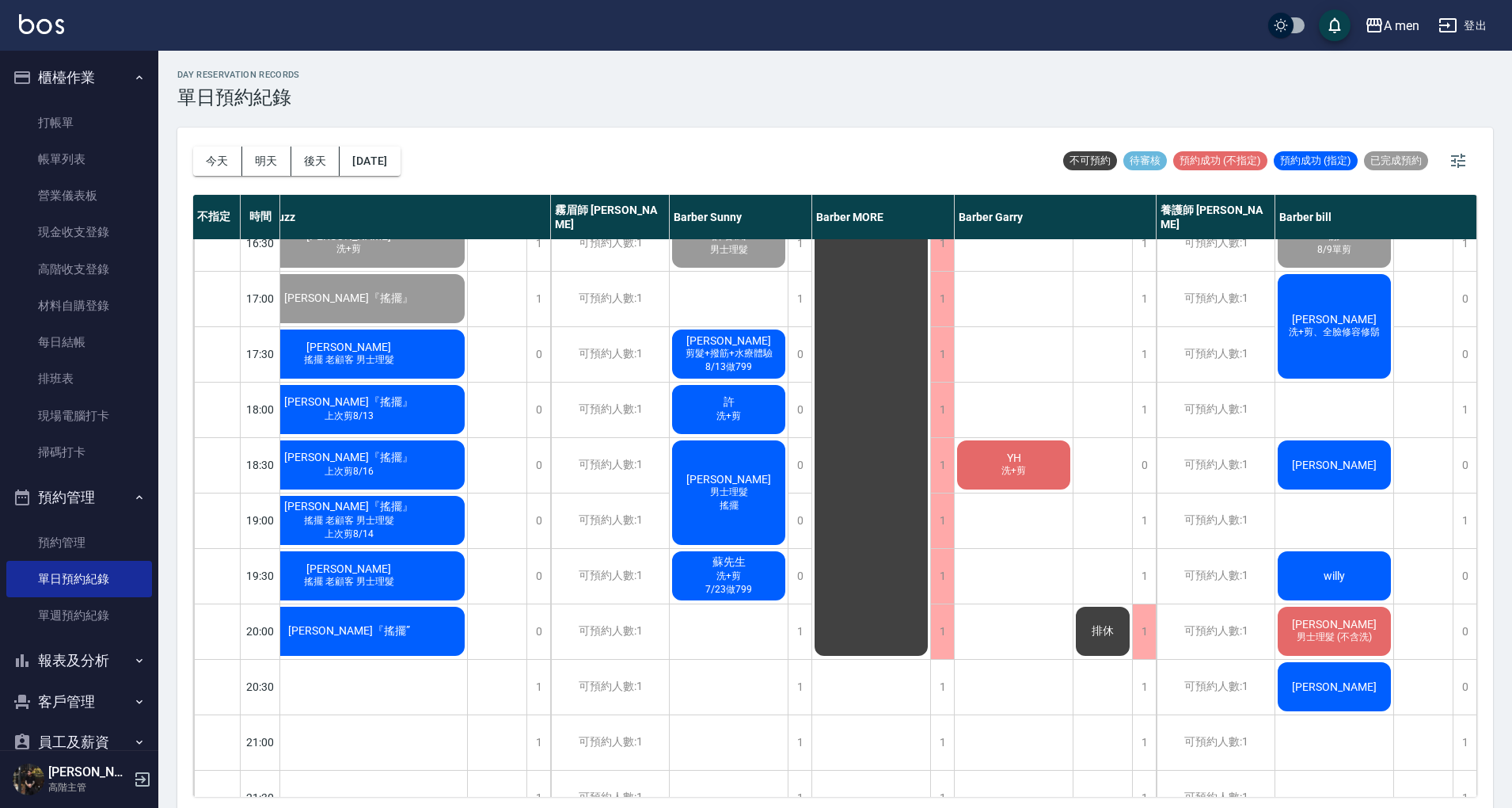
click at [433, 355] on div "馮先生 搖擺 老顧客 男士理髮" at bounding box center [348, 353] width 237 height 54
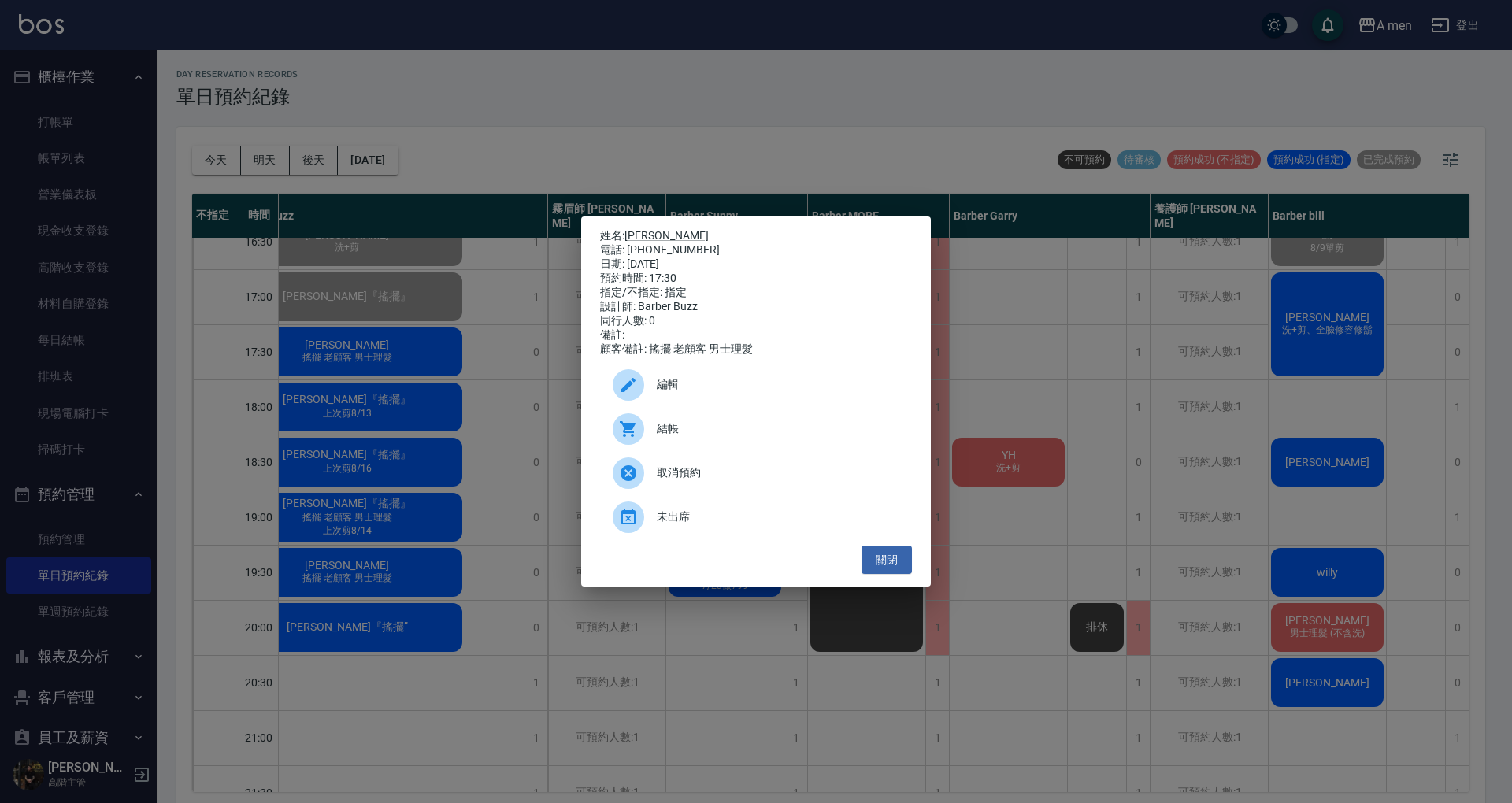
click at [693, 437] on span "結帳" at bounding box center [779, 429] width 243 height 17
click at [885, 559] on button "關閉" at bounding box center [887, 560] width 51 height 29
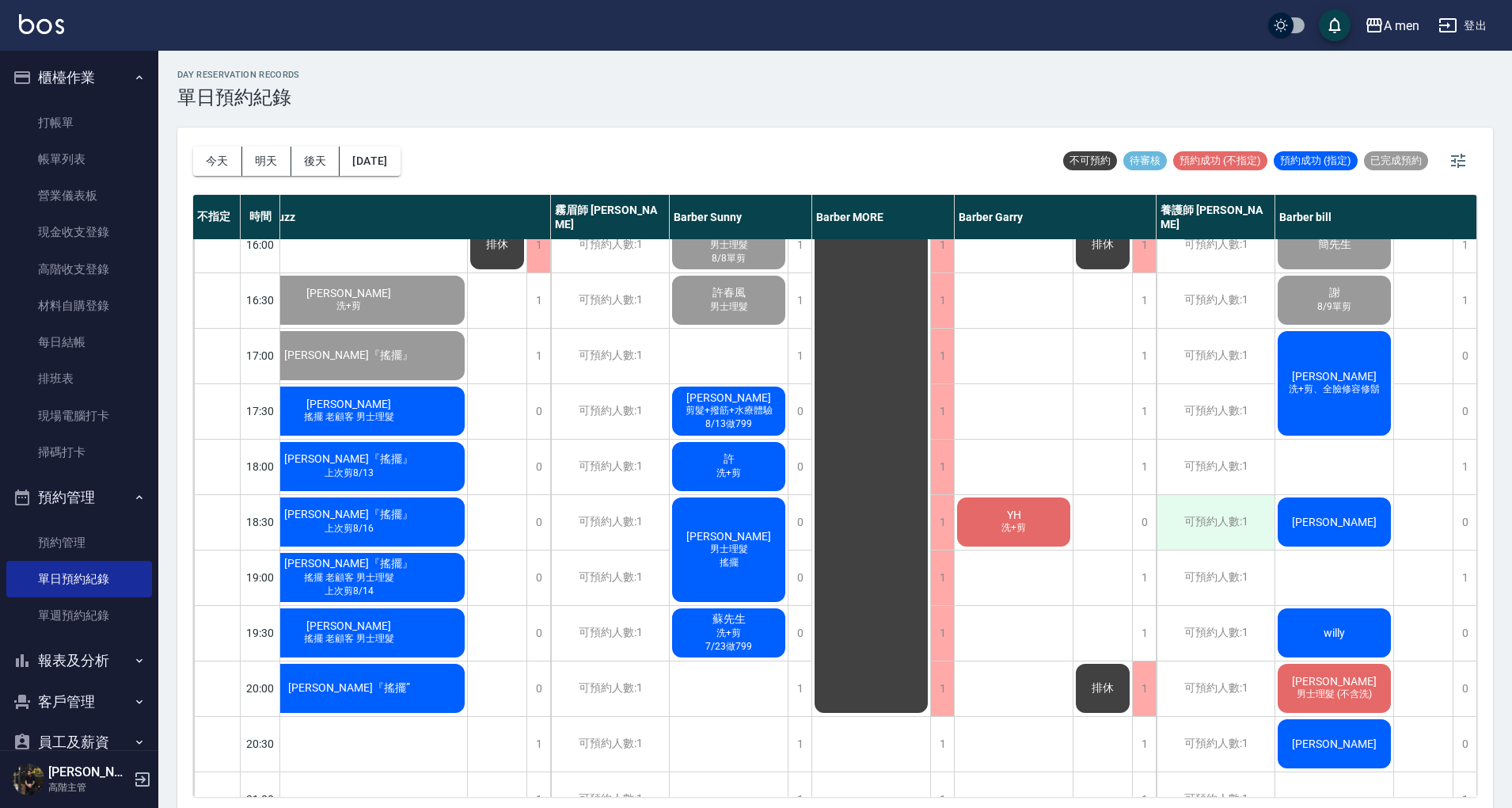
scroll to position [422, 311]
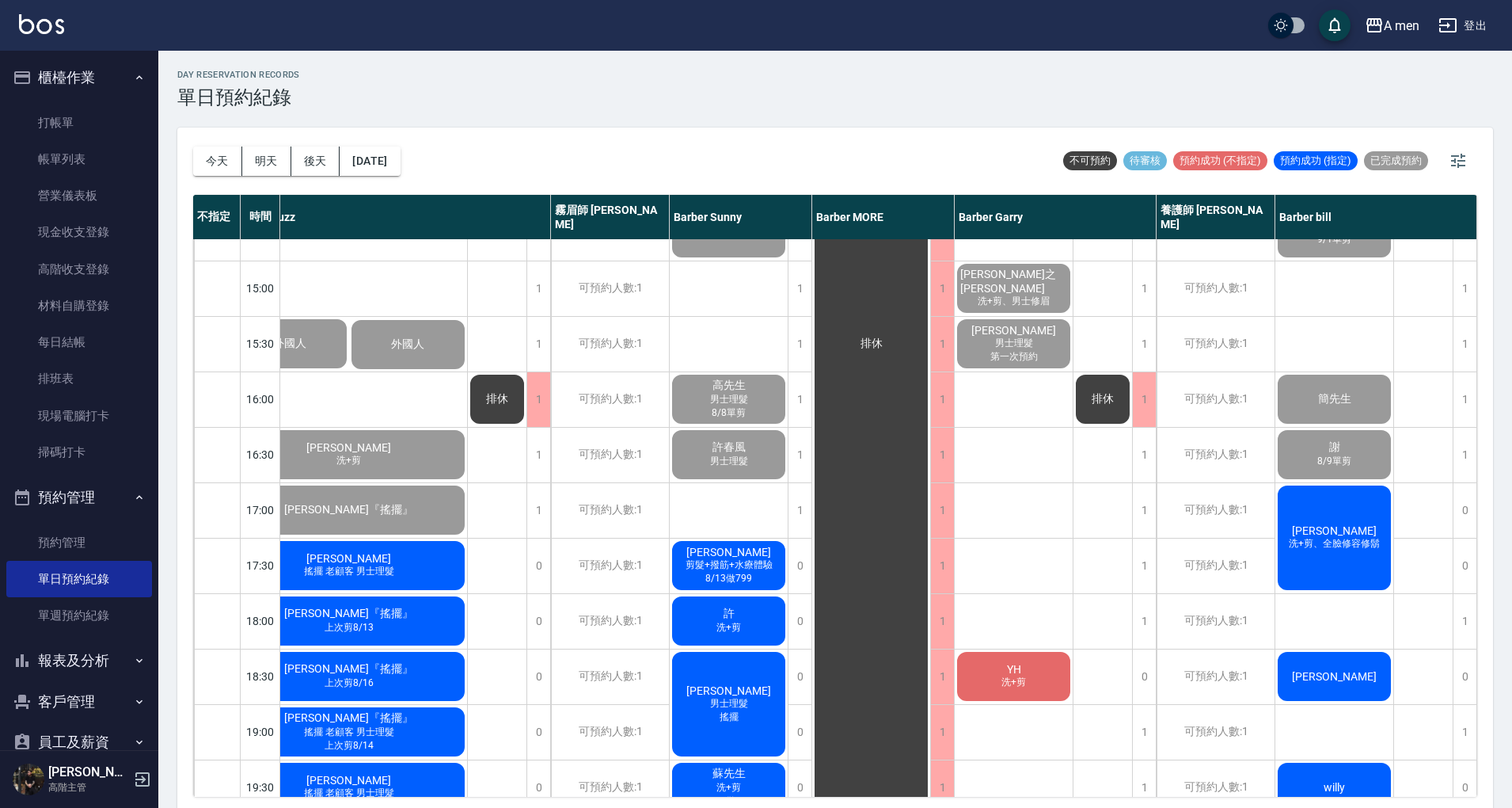
click at [1082, 398] on div "排休" at bounding box center [1103, 399] width 59 height 54
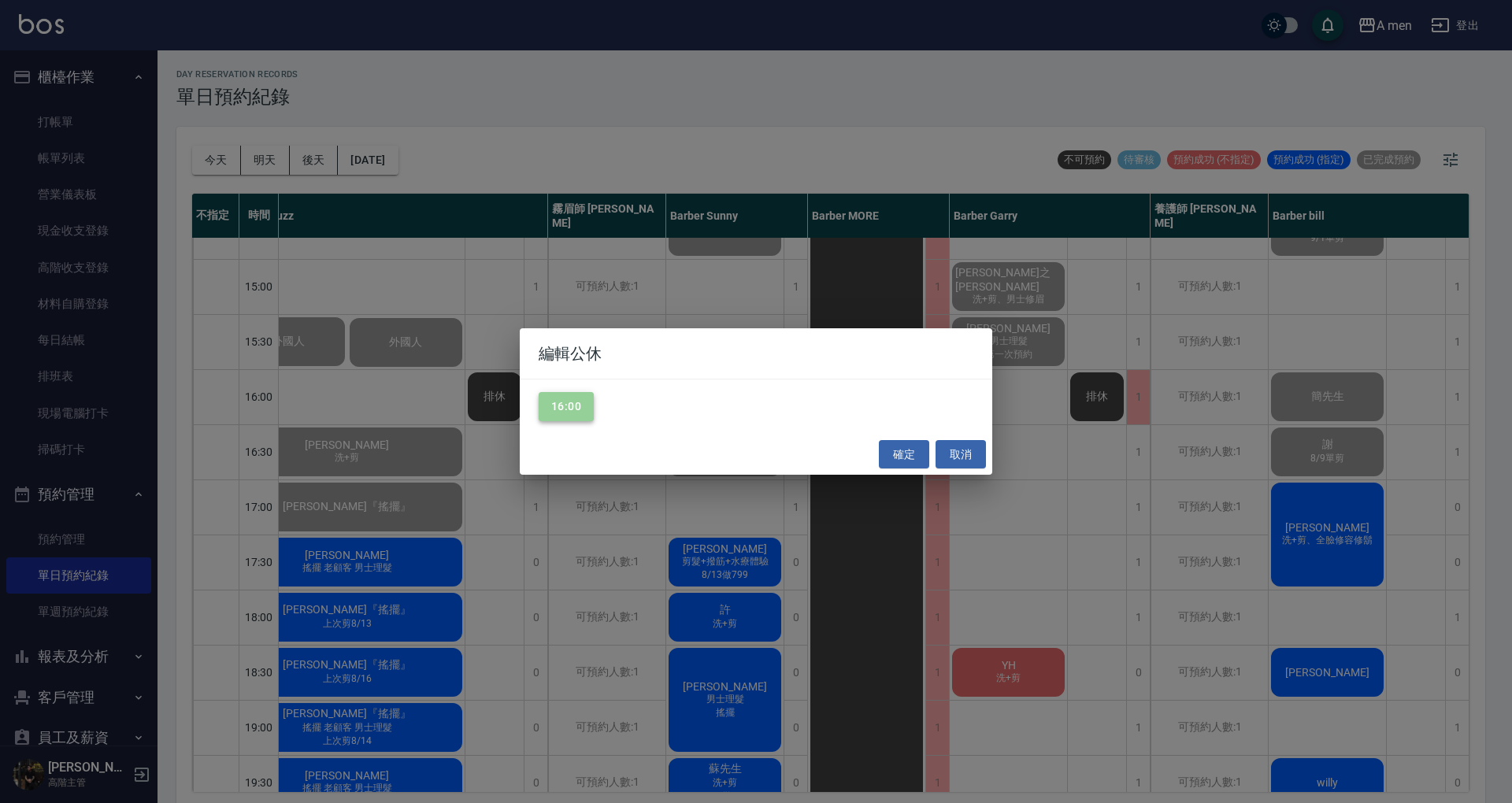
click at [571, 397] on button "16:00" at bounding box center [566, 407] width 56 height 29
click at [917, 450] on button "確定" at bounding box center [904, 455] width 51 height 29
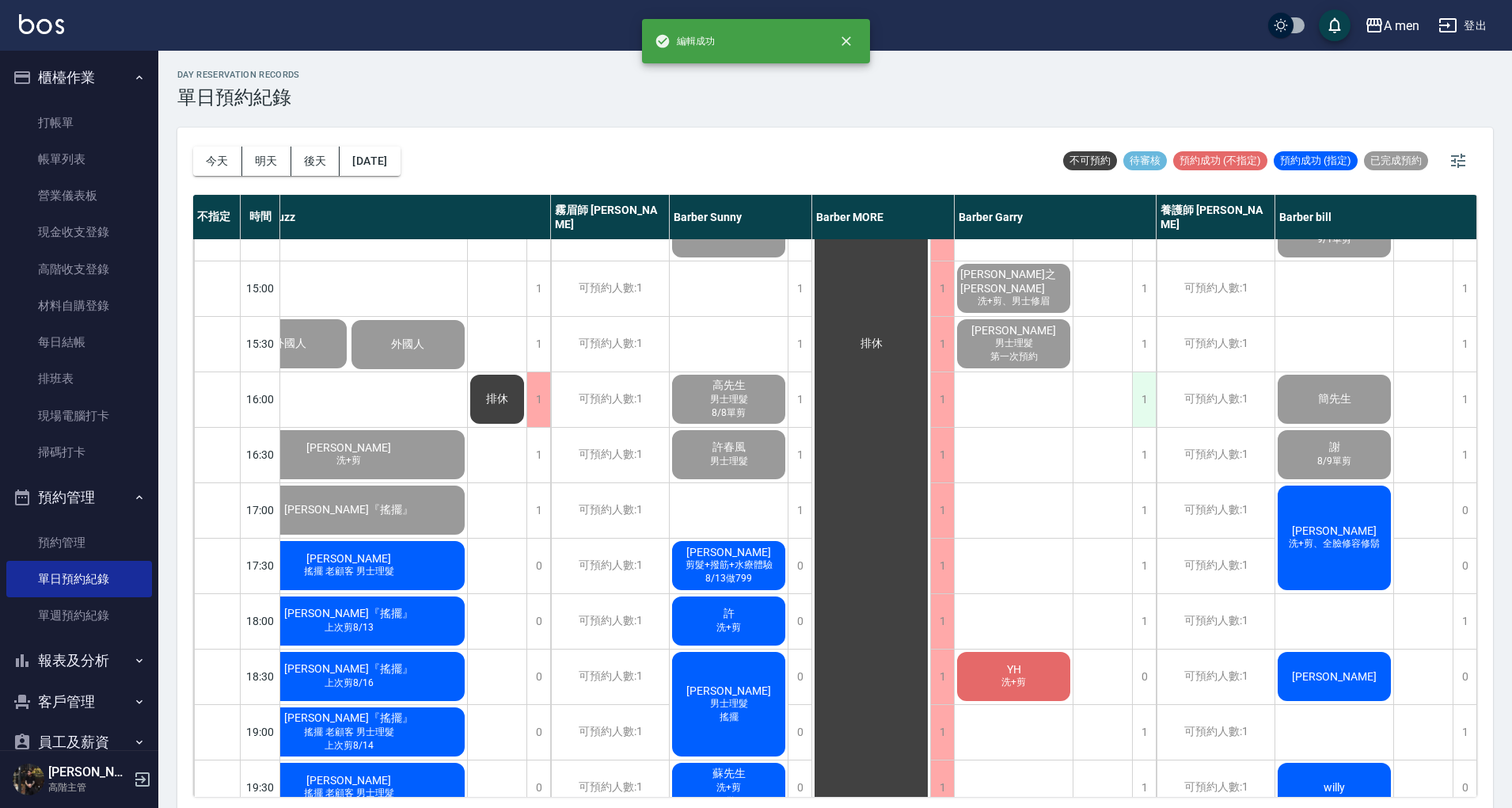
click at [1140, 405] on div "1" at bounding box center [1144, 400] width 24 height 55
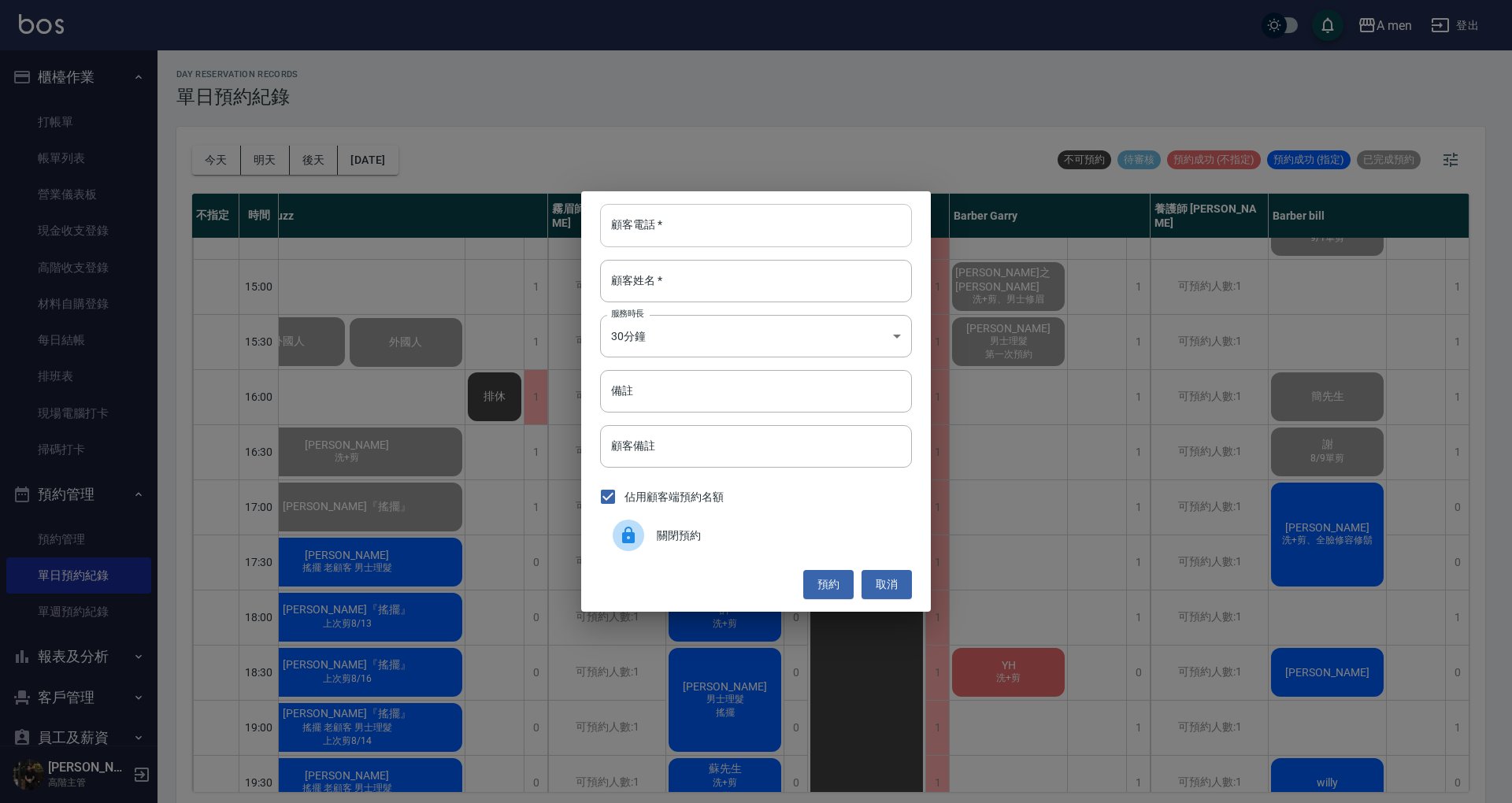
click at [709, 233] on input "顧客電話   *" at bounding box center [755, 225] width 312 height 42
type input "0915085575"
click at [804, 267] on input "顧客姓名   *" at bounding box center [755, 281] width 312 height 42
type input "j"
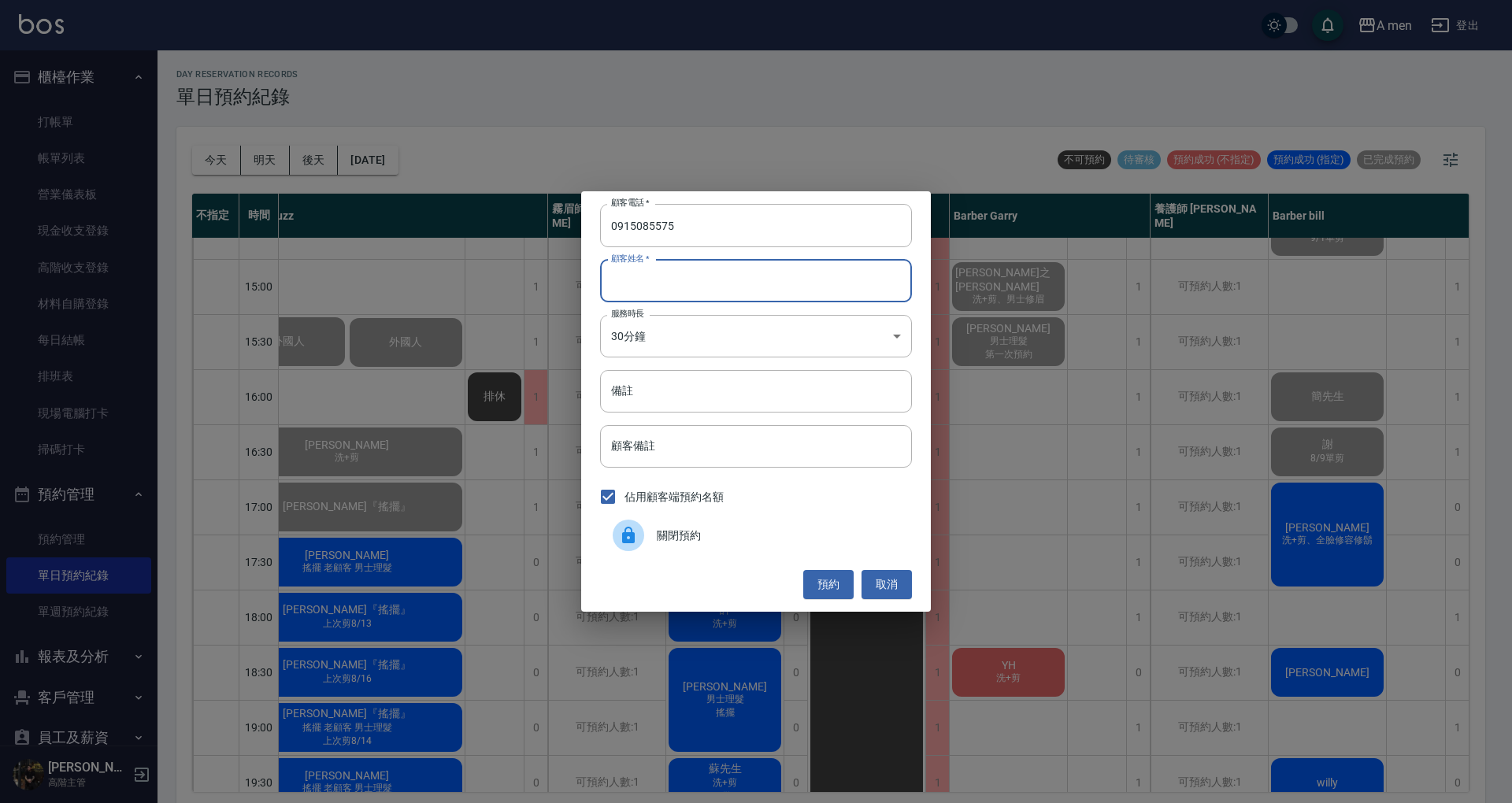
type input "j"
type input "王先生"
click at [819, 589] on button "預約" at bounding box center [828, 585] width 51 height 29
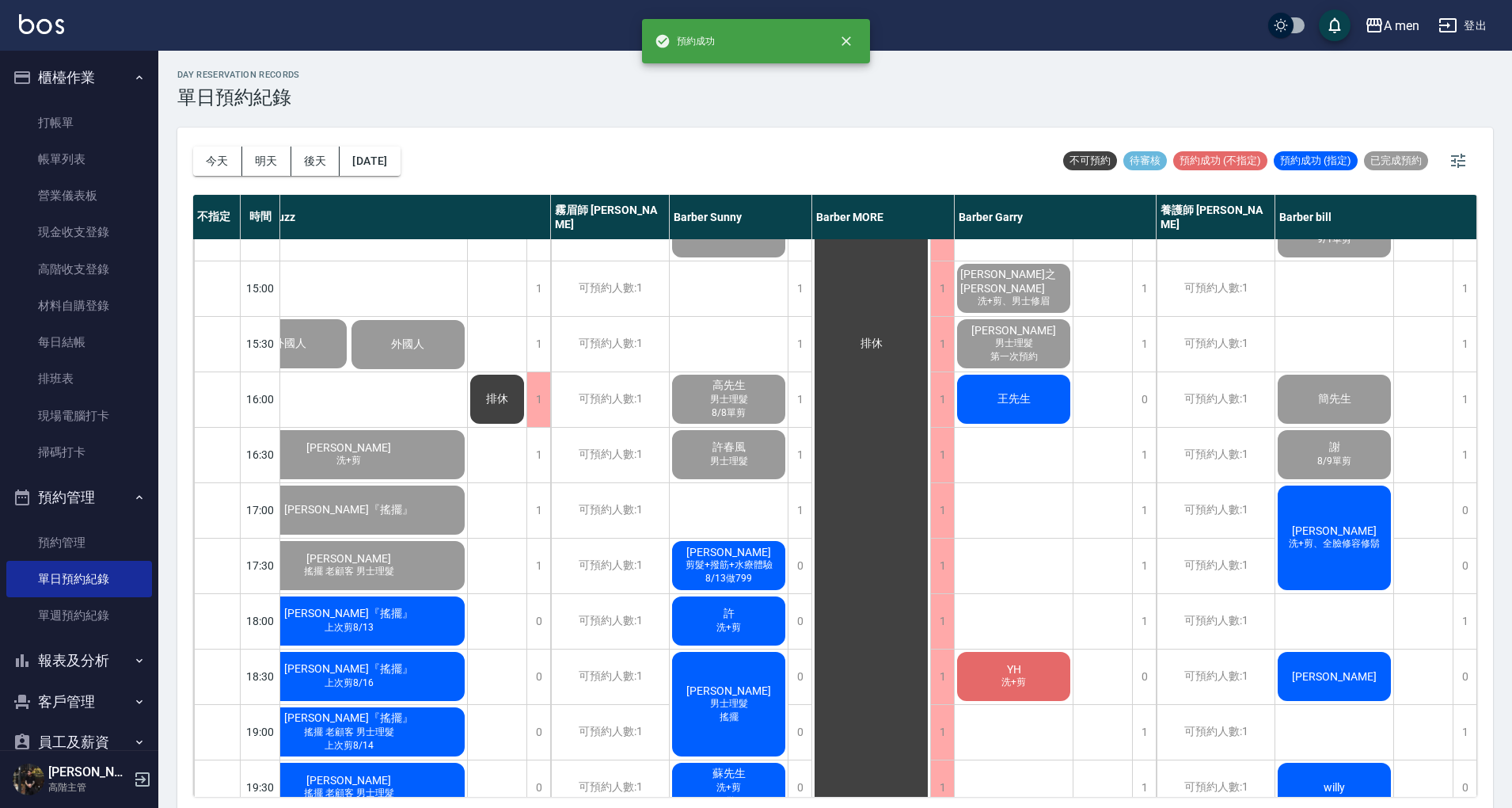
click at [1014, 409] on div "王先生" at bounding box center [1014, 399] width 118 height 54
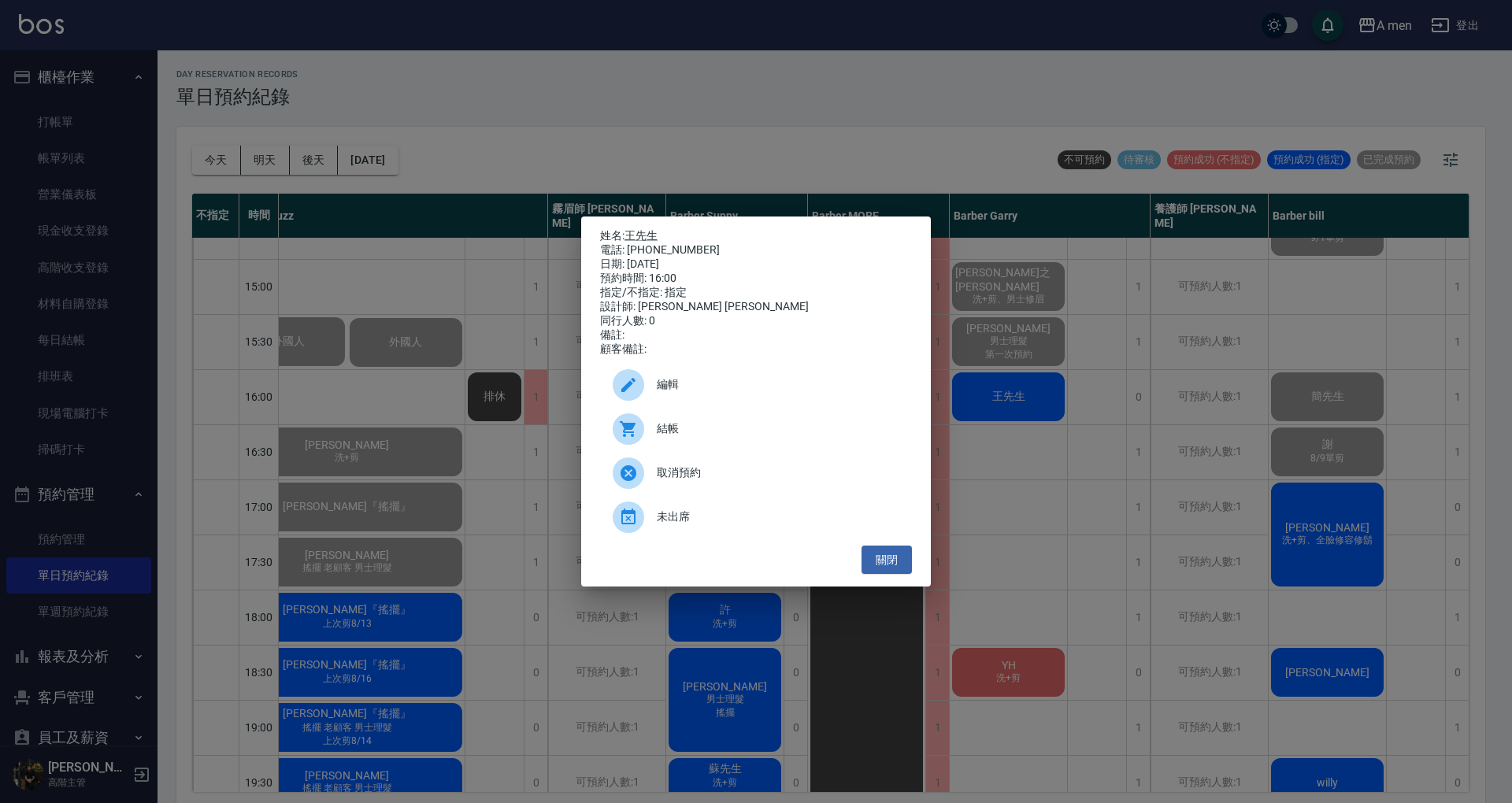
click at [728, 393] on span "編輯" at bounding box center [779, 385] width 243 height 17
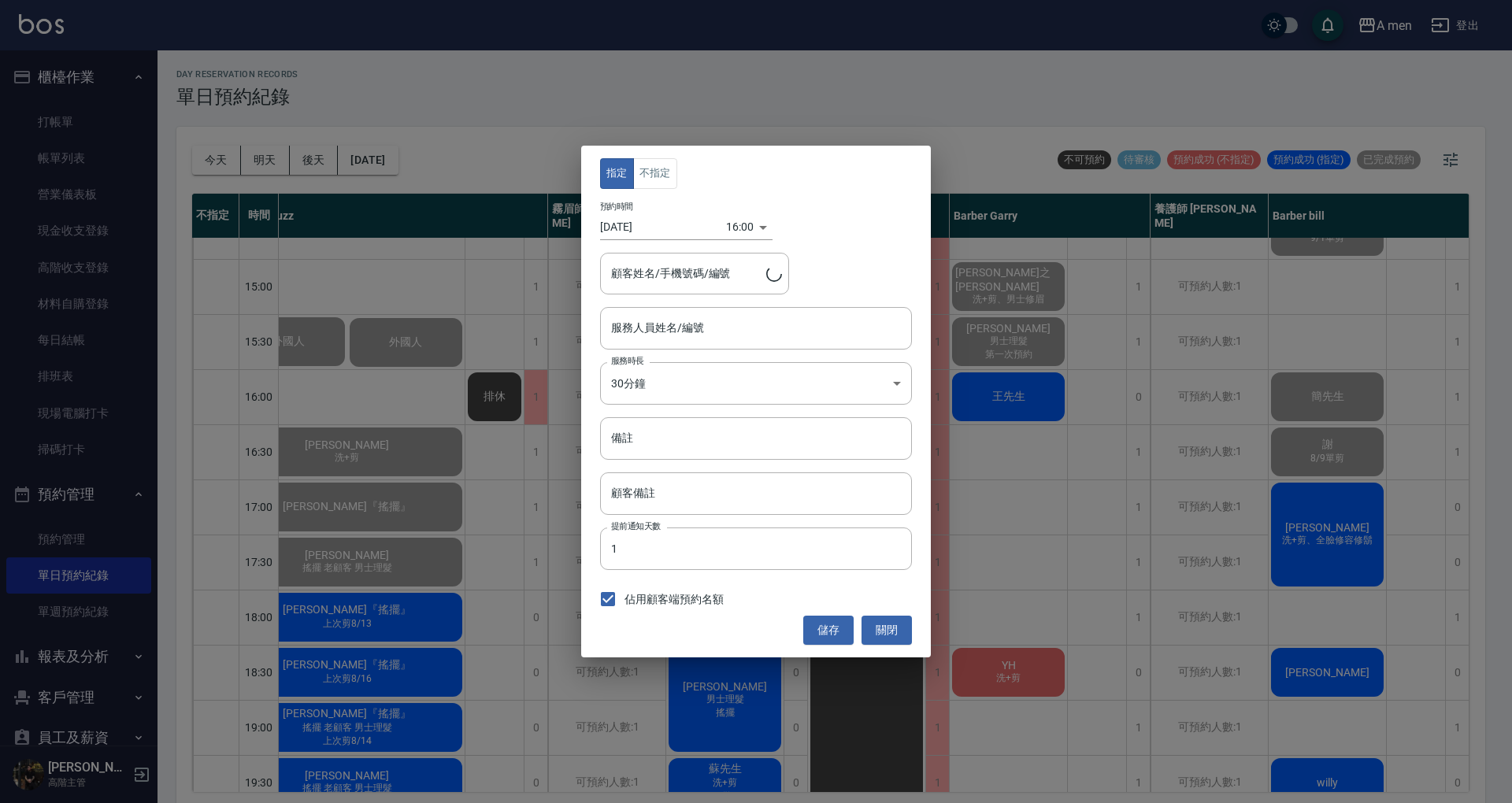
type input "Barber Garry-008"
type input "王先生/0915085575"
click at [660, 181] on button "不指定" at bounding box center [654, 173] width 44 height 31
click at [831, 637] on button "儲存" at bounding box center [828, 630] width 51 height 29
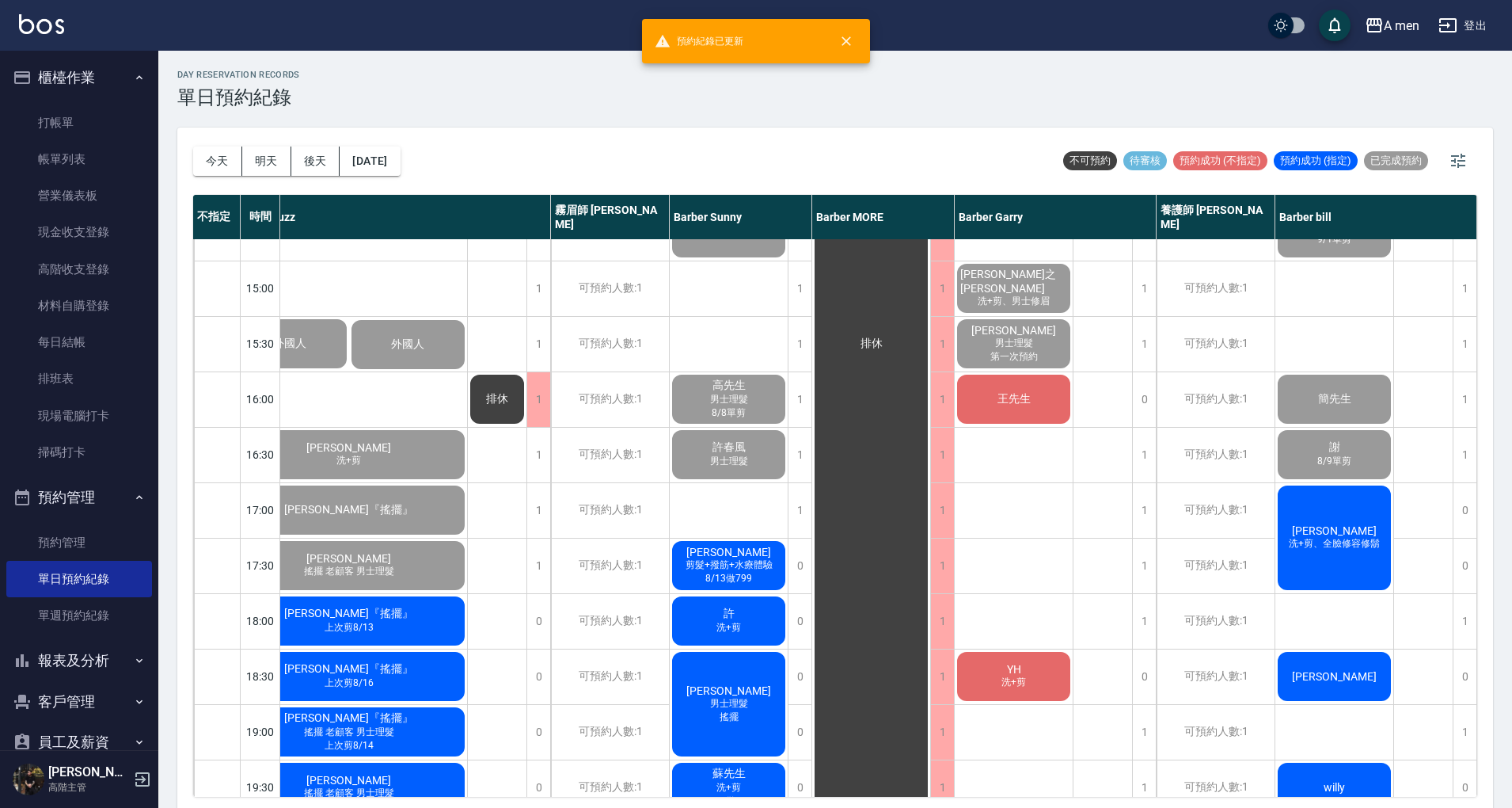
click at [1001, 403] on span "王先生" at bounding box center [1014, 399] width 40 height 14
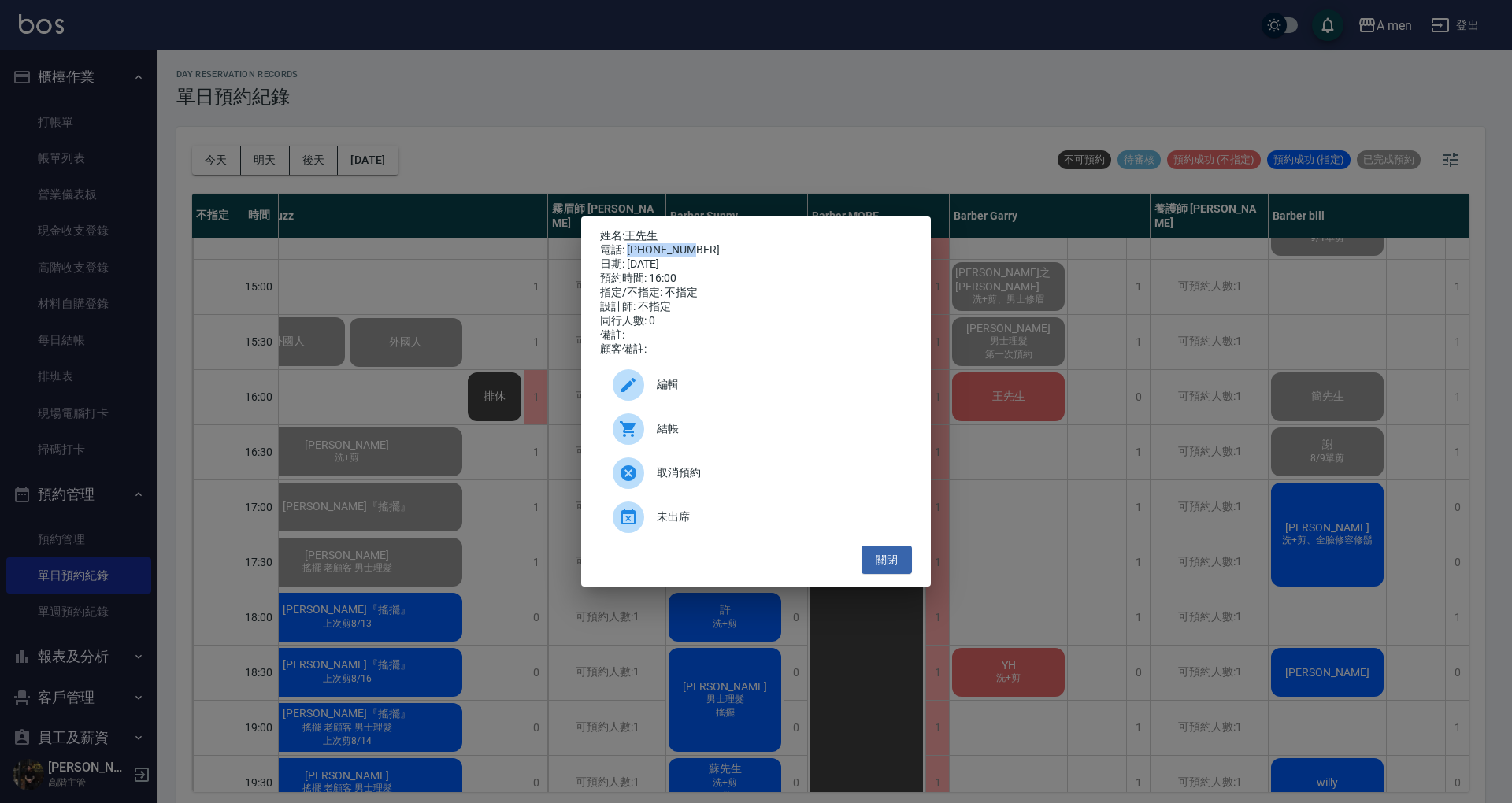
drag, startPoint x: 628, startPoint y: 249, endPoint x: 698, endPoint y: 244, distance: 70.2
click at [698, 244] on div "電話: 0915085575" at bounding box center [755, 249] width 312 height 14
copy div "0915085575"
click at [480, 393] on div "姓名: 王先生 電話: 0915085575 日期: 2025/09/12 預約時間: 16:00 指定/不指定: 不指定 設計師: 不指定 同行人數: 0 …" at bounding box center [756, 401] width 1512 height 803
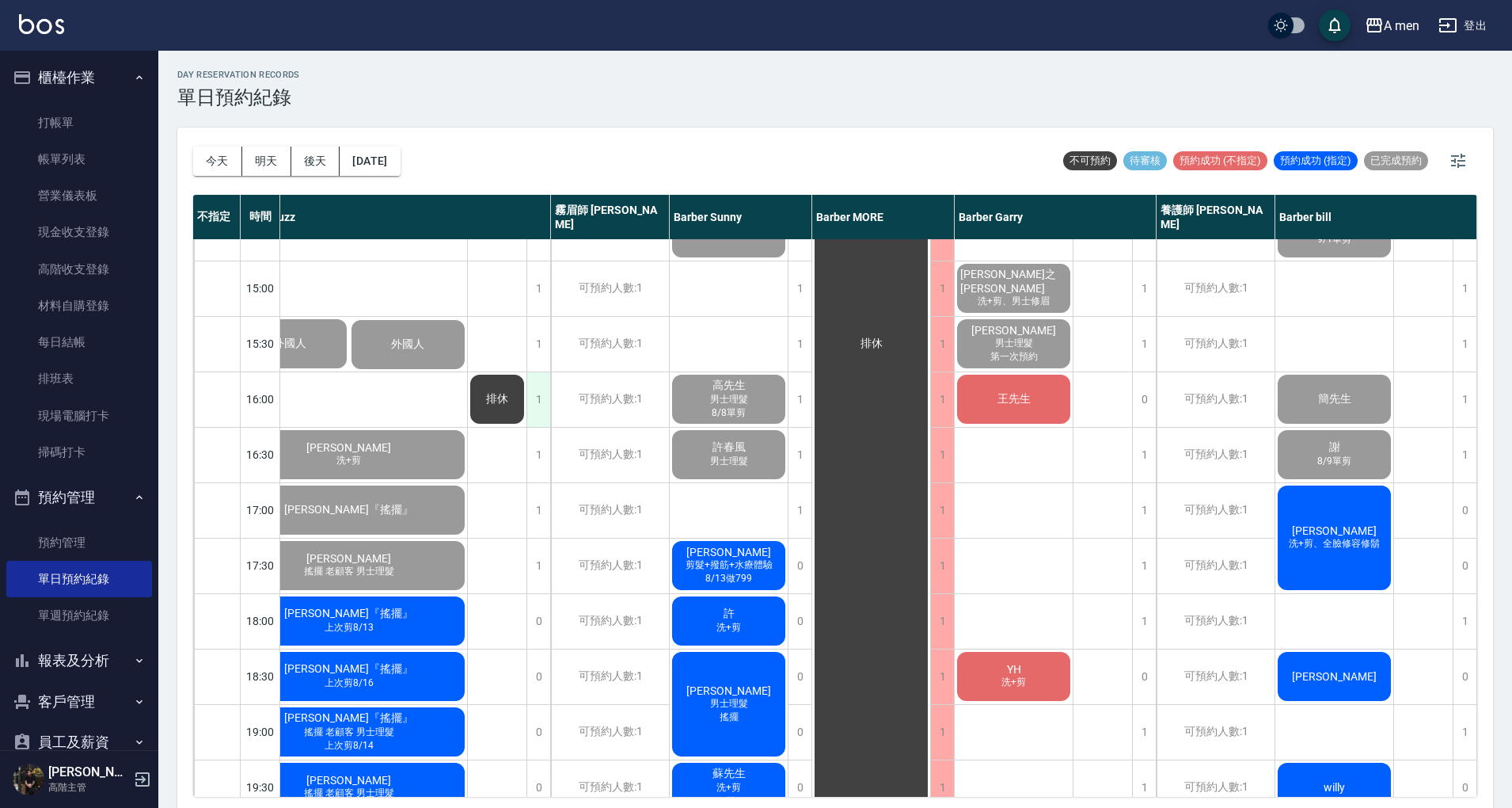
click at [539, 403] on div "1" at bounding box center [538, 400] width 24 height 55
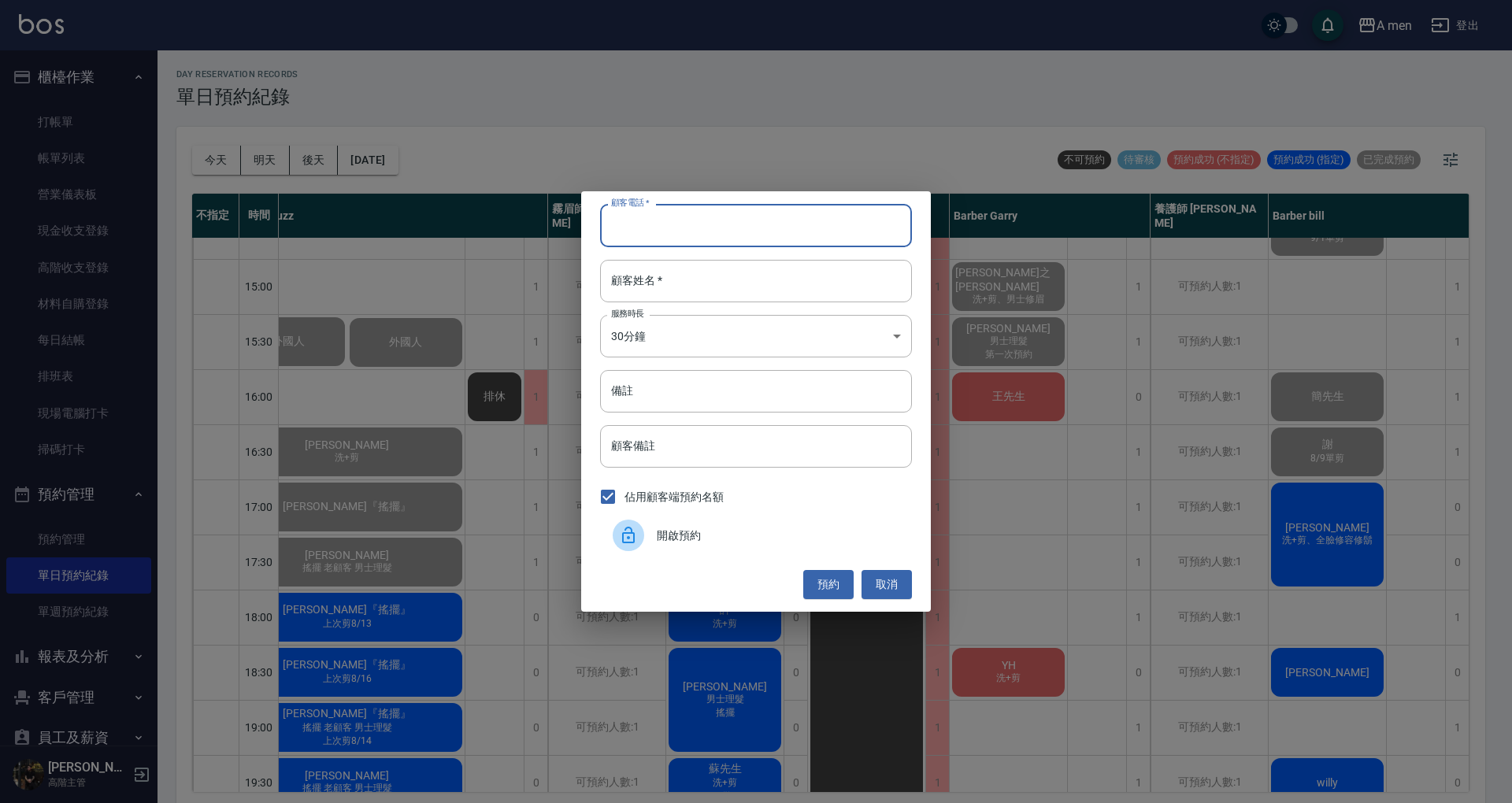
paste input "0915085575"
type input "0915085575"
click at [729, 293] on input "顧客姓名   *" at bounding box center [755, 281] width 312 height 42
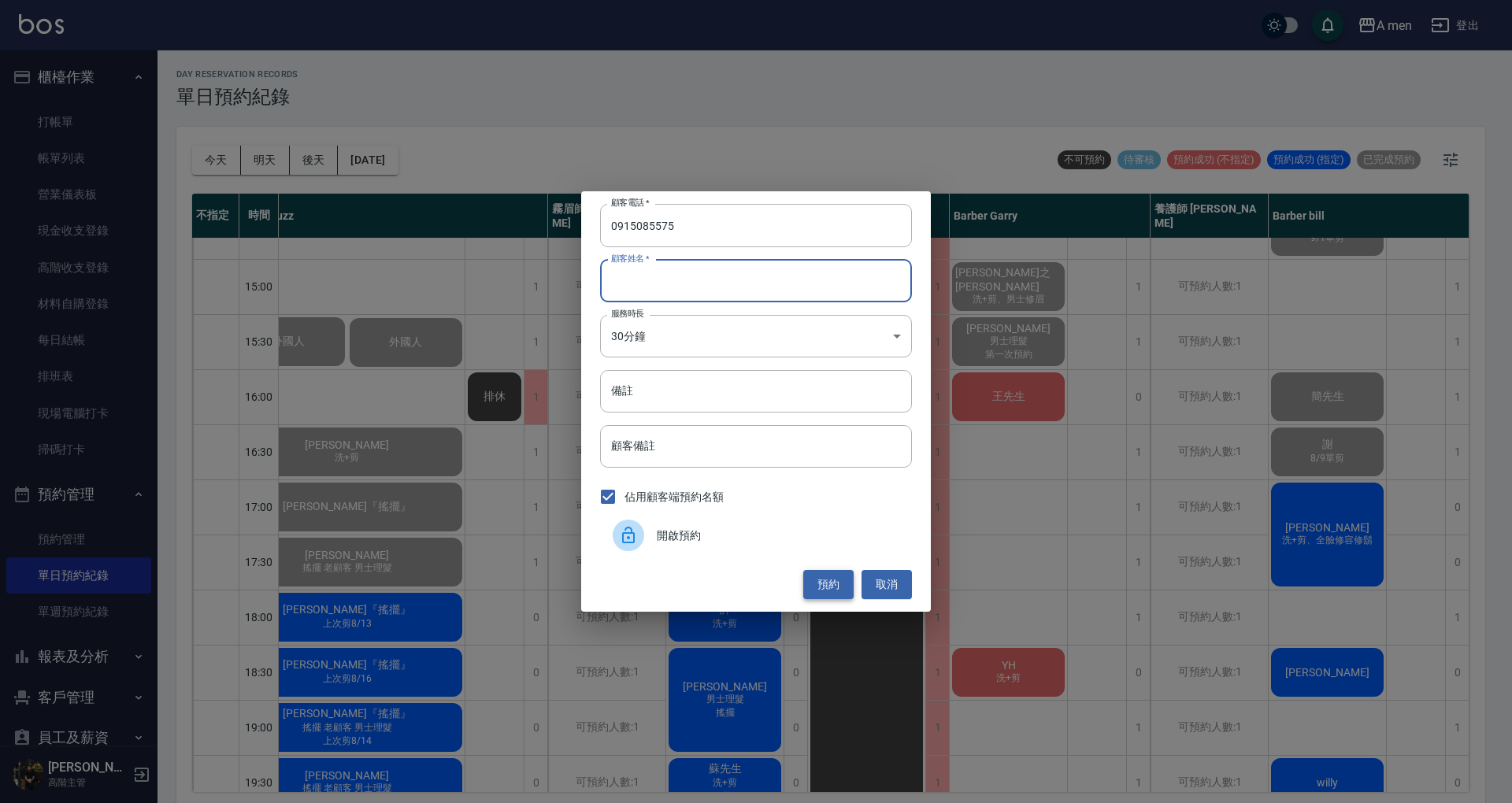
click at [827, 583] on button "預約" at bounding box center [828, 585] width 51 height 29
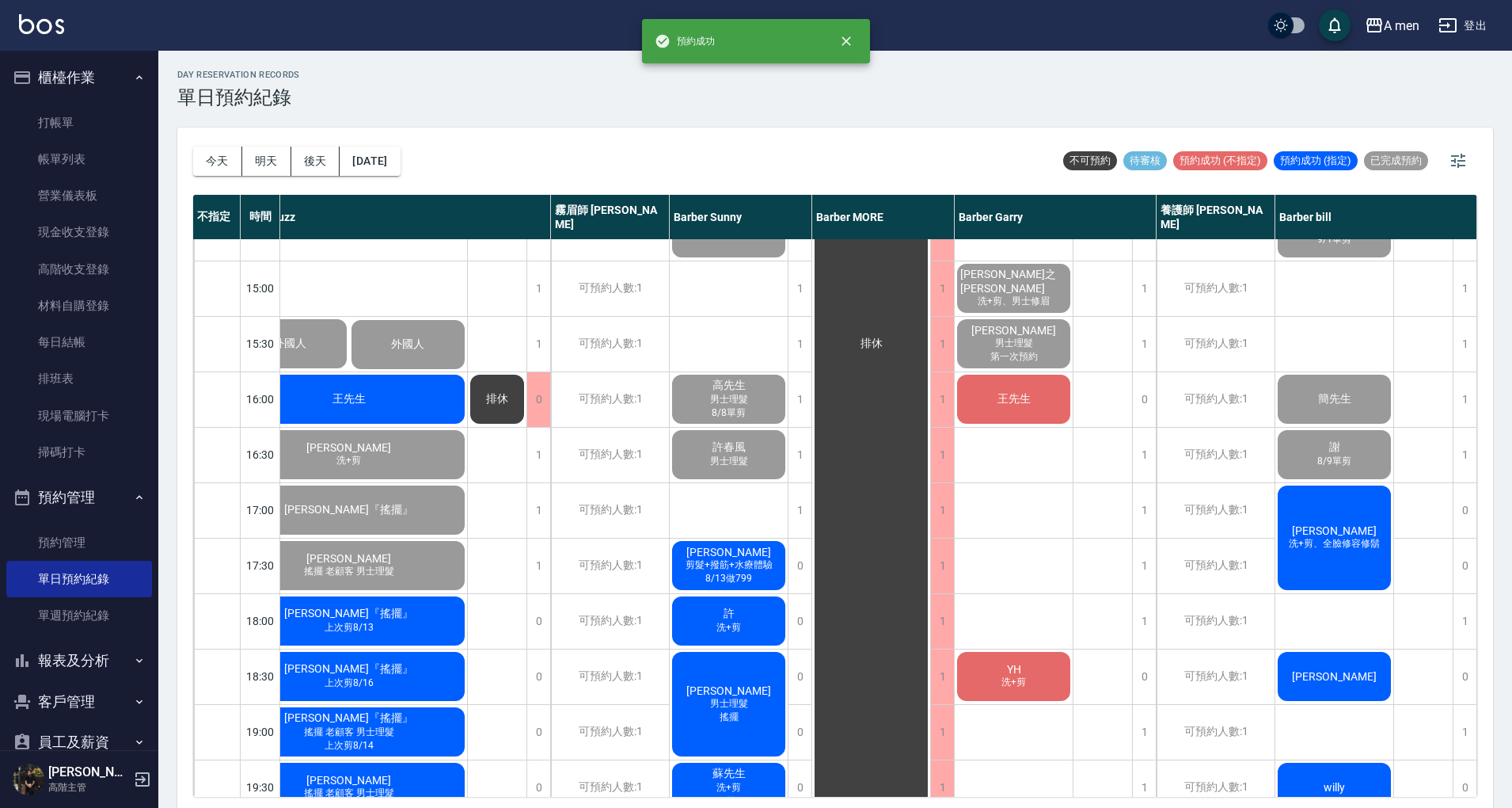
click at [386, 390] on div "王先生" at bounding box center [348, 399] width 237 height 54
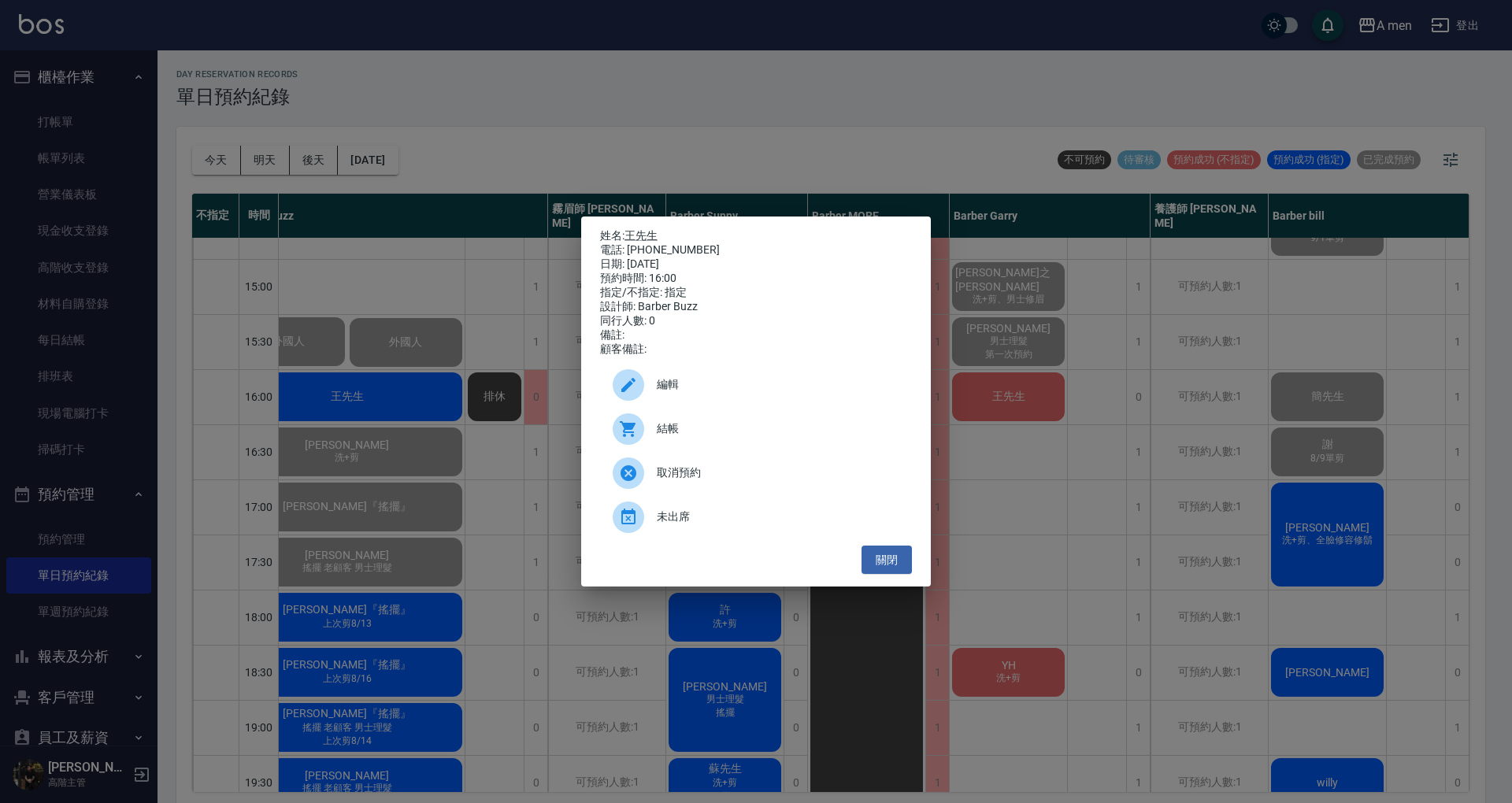
click at [699, 393] on span "編輯" at bounding box center [779, 385] width 243 height 17
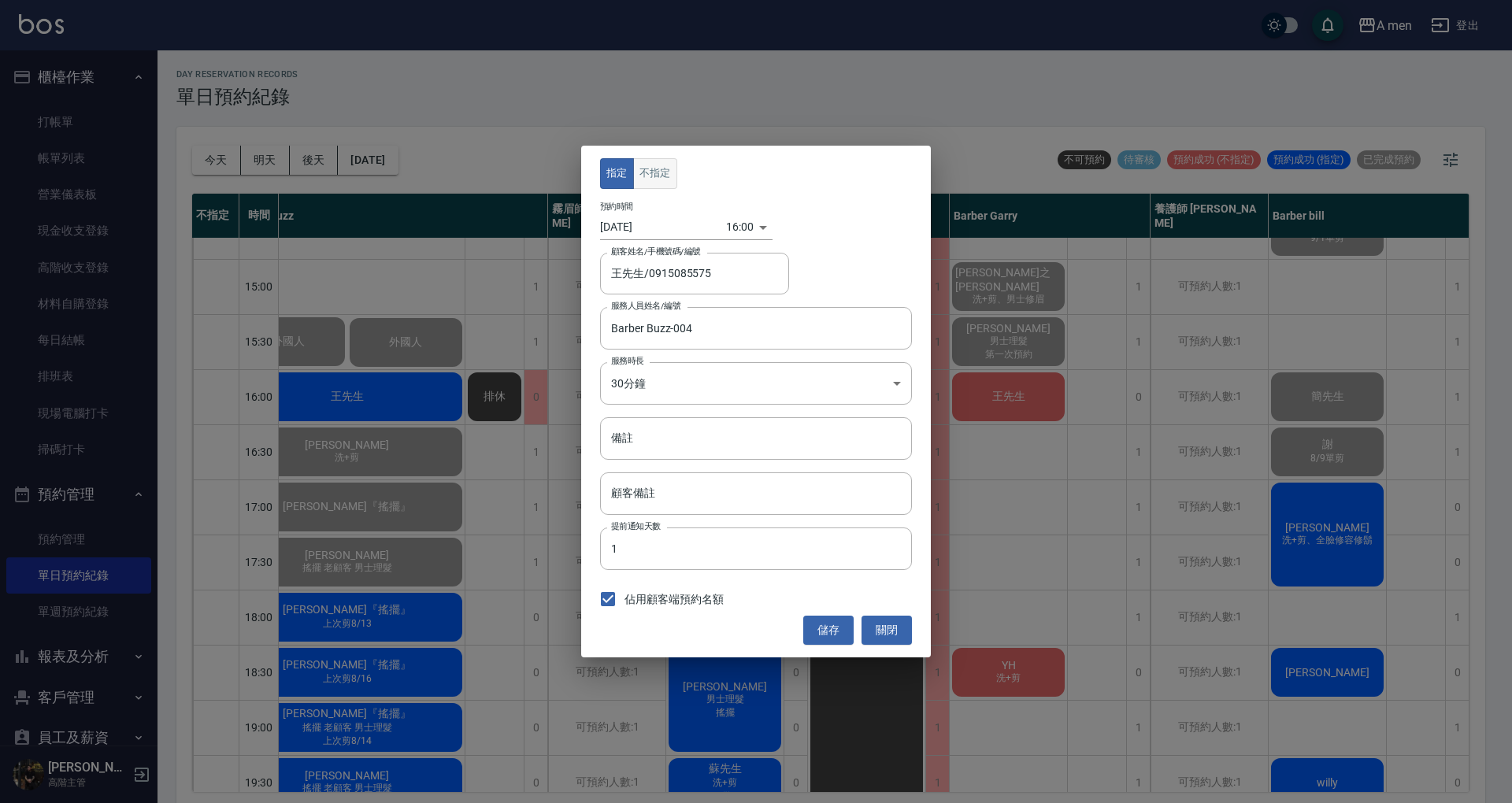
click at [658, 176] on button "不指定" at bounding box center [654, 173] width 44 height 31
click at [824, 622] on button "儲存" at bounding box center [828, 630] width 51 height 29
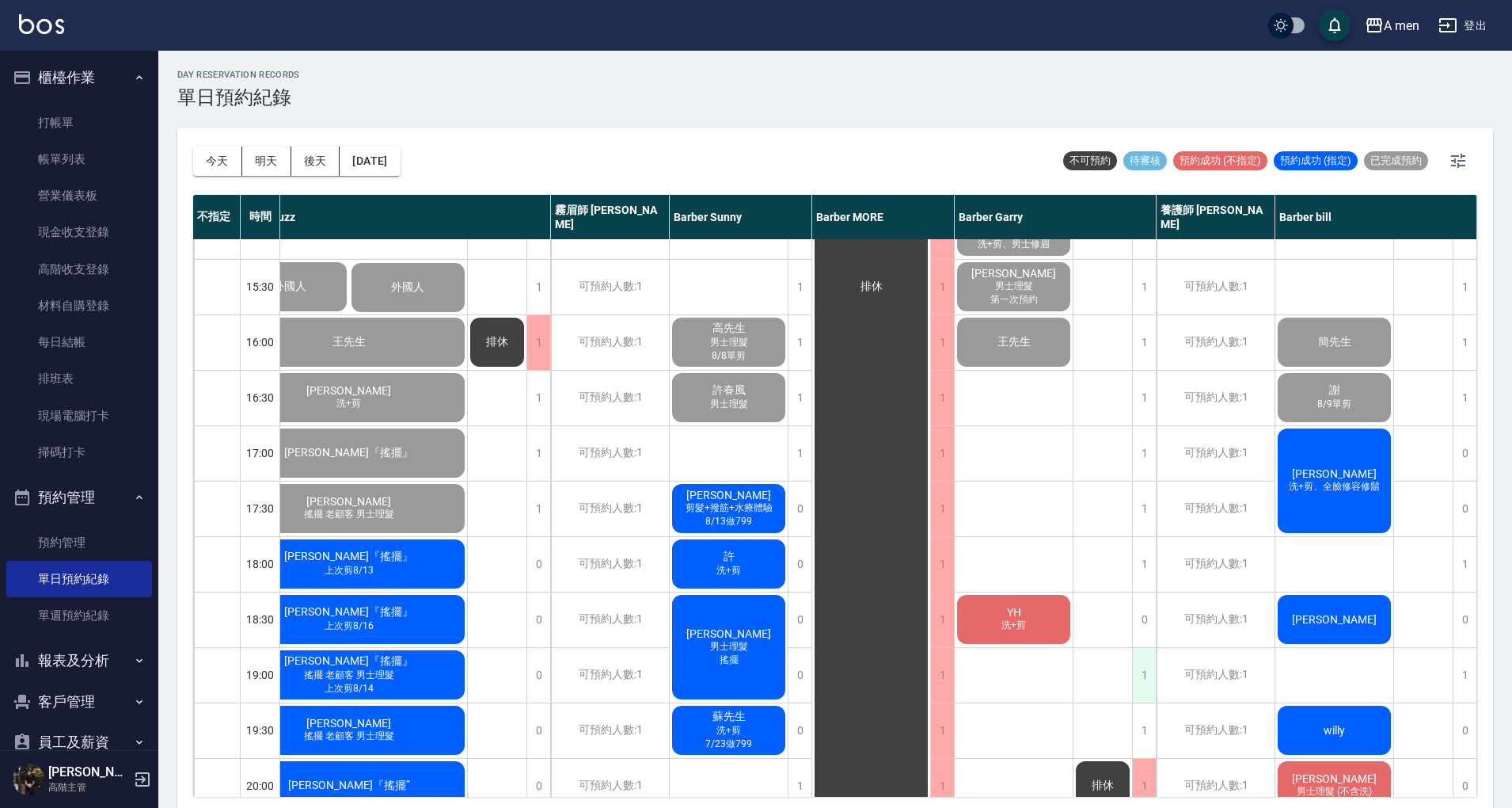
scroll to position [528, 311]
